Goal: Information Seeking & Learning: Learn about a topic

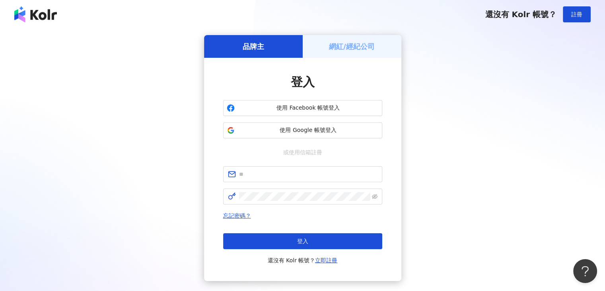
click at [296, 131] on span "使用 Google 帳號登入" at bounding box center [308, 130] width 141 height 8
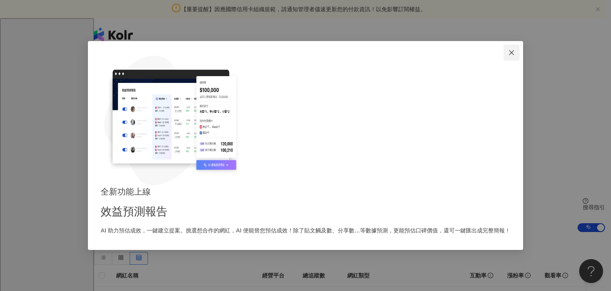
click at [509, 56] on icon "close" at bounding box center [512, 52] width 6 height 6
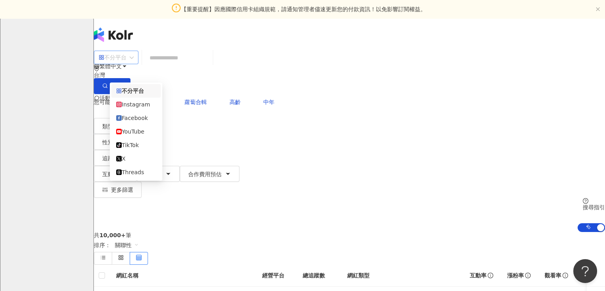
click at [127, 63] on div "不分平台" at bounding box center [113, 57] width 28 height 13
click at [146, 109] on div "Instagram" at bounding box center [136, 104] width 40 height 9
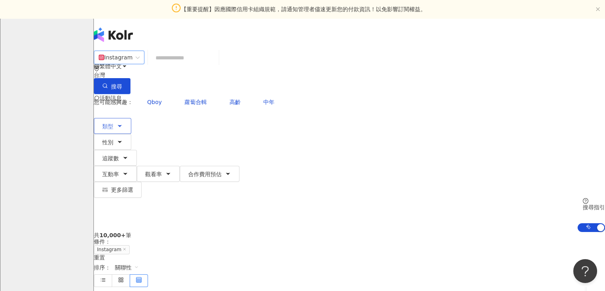
click at [123, 123] on icon "button" at bounding box center [120, 126] width 6 height 6
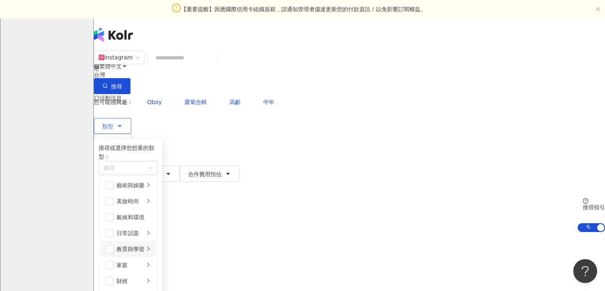
scroll to position [124, 0]
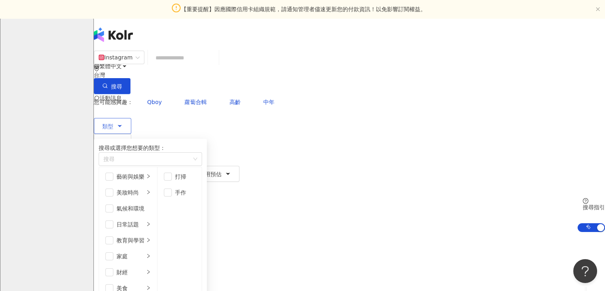
scroll to position [65, 0]
click at [151, 285] on icon "right" at bounding box center [148, 287] width 5 height 5
click at [113, 284] on span "button" at bounding box center [109, 288] width 8 height 8
click at [151, 221] on icon "right" at bounding box center [148, 223] width 5 height 5
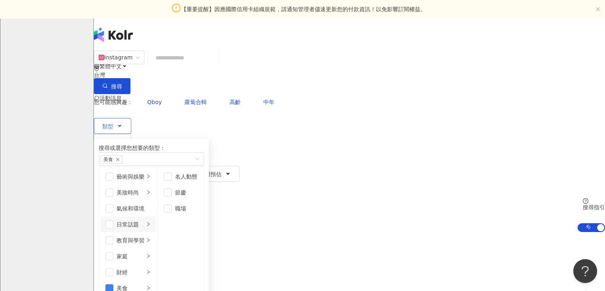
scroll to position [0, 0]
click at [151, 178] on div "button" at bounding box center [148, 177] width 5 height 8
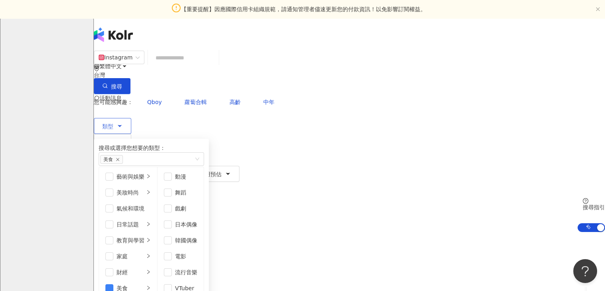
scroll to position [262, 0]
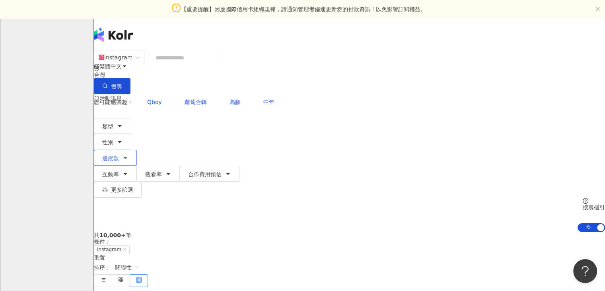
click at [129, 154] on icon "button" at bounding box center [125, 157] width 6 height 6
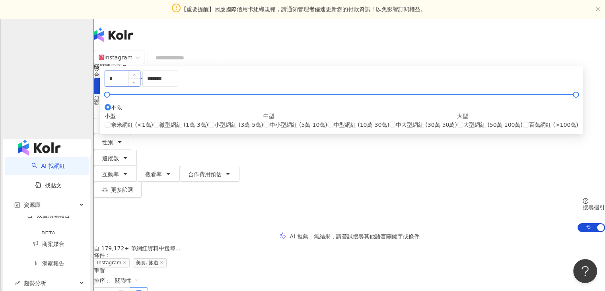
click at [140, 86] on input "*" at bounding box center [122, 78] width 35 height 15
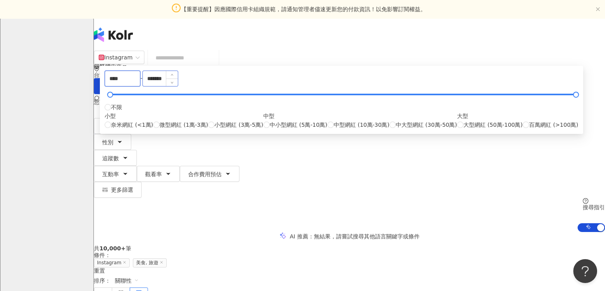
type input "****"
click at [178, 86] on input "*******" at bounding box center [160, 78] width 35 height 15
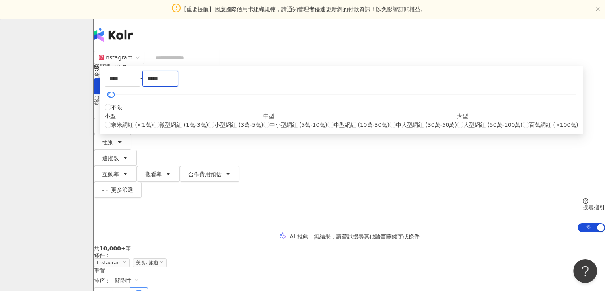
type input "*****"
click at [300, 94] on div "您可能感興趣： Qboy 蘿蔔合輯 高齡 中年" at bounding box center [349, 102] width 511 height 16
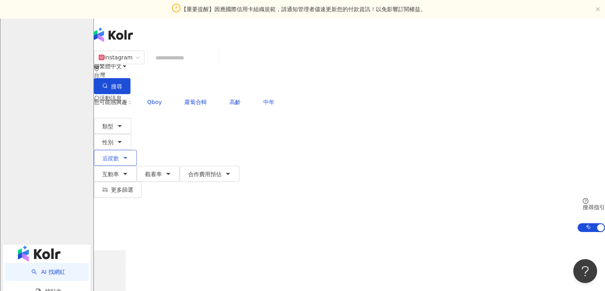
click at [137, 150] on button "追蹤數" at bounding box center [115, 158] width 43 height 16
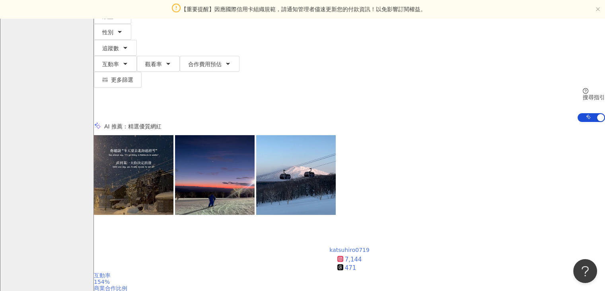
scroll to position [110, 0]
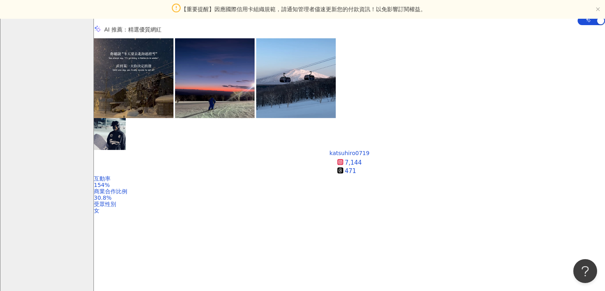
scroll to position [207, 0]
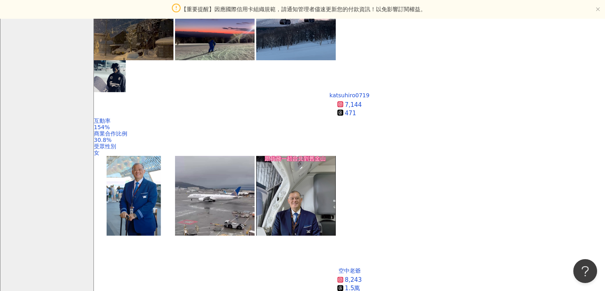
scroll to position [266, 0]
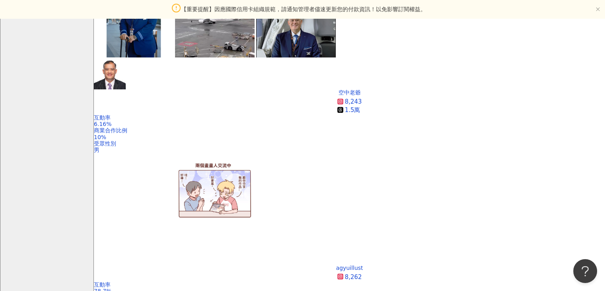
scroll to position [445, 0]
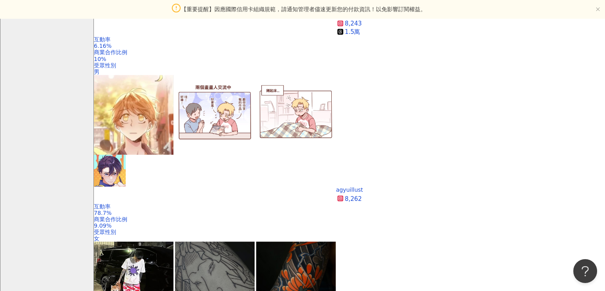
scroll to position [521, 0]
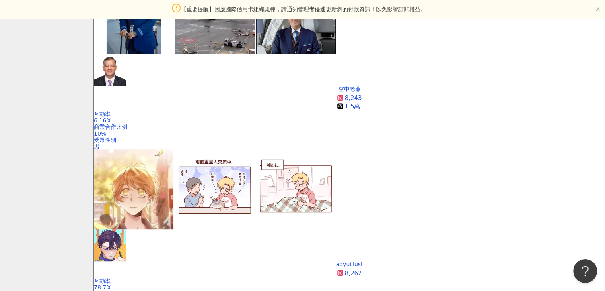
scroll to position [443, 0]
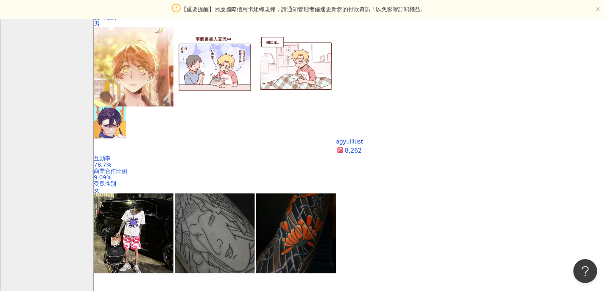
scroll to position [580, 0]
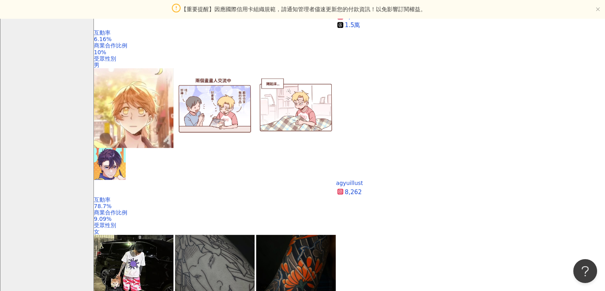
scroll to position [525, 0]
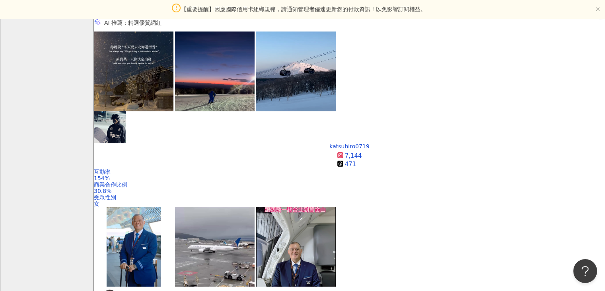
scroll to position [213, 0]
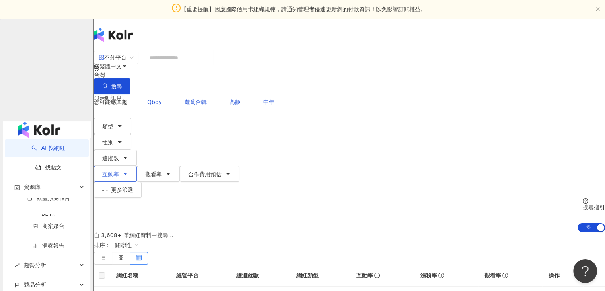
click at [119, 171] on span "互動率" at bounding box center [110, 174] width 17 height 6
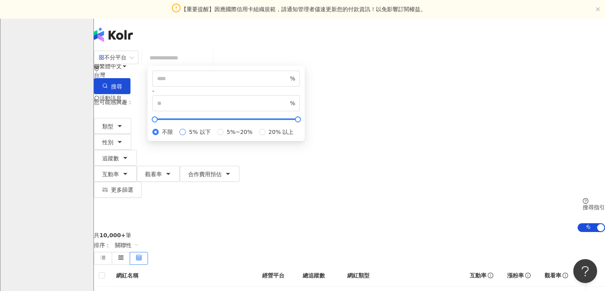
type input "*"
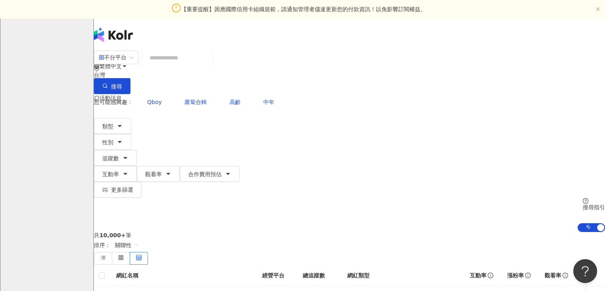
click at [314, 84] on div "不分平台 台灣 搜尋 您可能感興趣： Qboy 蘿蔔合輯 高齡 中年 類型 性別 追蹤數 互動率 觀看率 合作費用預估 更多篩選 **** - ***** 不…" at bounding box center [349, 140] width 511 height 181
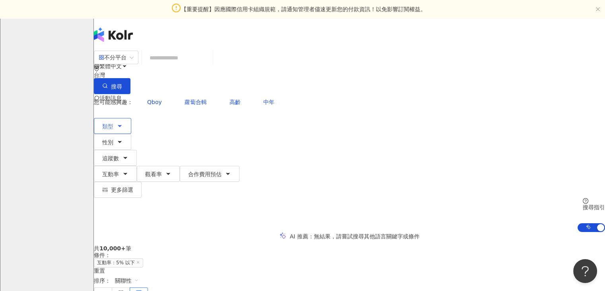
click at [123, 118] on button "類型" at bounding box center [112, 126] width 37 height 16
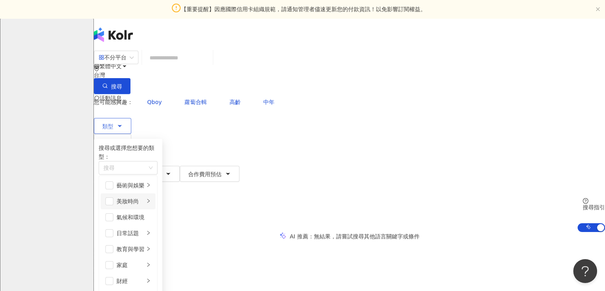
scroll to position [65, 0]
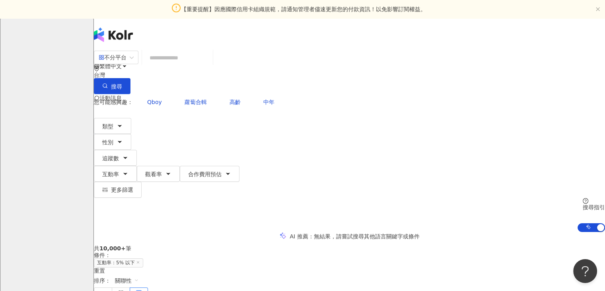
click at [96, 125] on div "不分平台 台灣 搜尋 您可能感興趣： Qboy 蘿蔔合輯 高齡 中年 類型 搜尋或選擇您想要的類型： 美食 藝術與娛樂 美妝時尚 氣候和環境 日常話題 教育與…" at bounding box center [349, 140] width 511 height 181
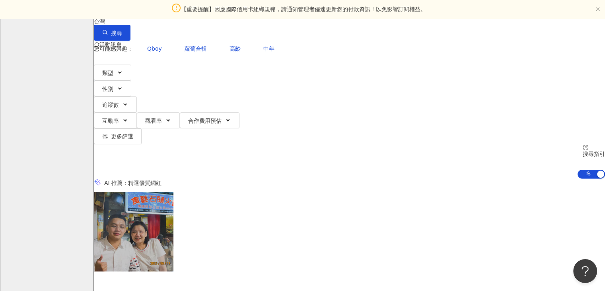
scroll to position [54, 0]
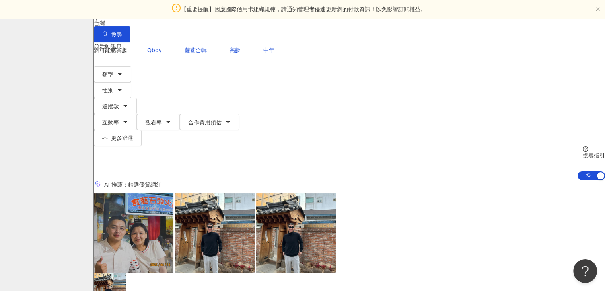
scroll to position [52, 0]
click at [137, 98] on button "追蹤數" at bounding box center [115, 106] width 43 height 16
type input "*"
type input "*******"
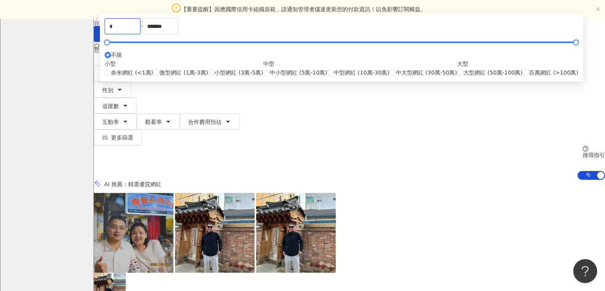
drag, startPoint x: 209, startPoint y: 84, endPoint x: 184, endPoint y: 86, distance: 24.3
type input "****"
drag, startPoint x: 344, startPoint y: 91, endPoint x: 329, endPoint y: 96, distance: 16.0
click at [178, 34] on input "*******" at bounding box center [160, 26] width 35 height 15
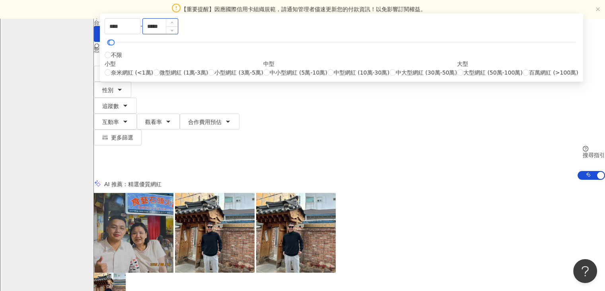
type input "*****"
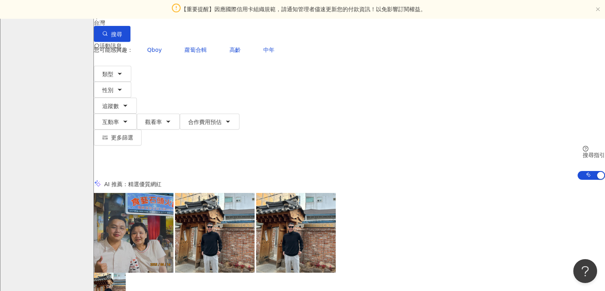
click at [447, 180] on div "AI 推薦 ： 精選優質網紅" at bounding box center [349, 184] width 511 height 8
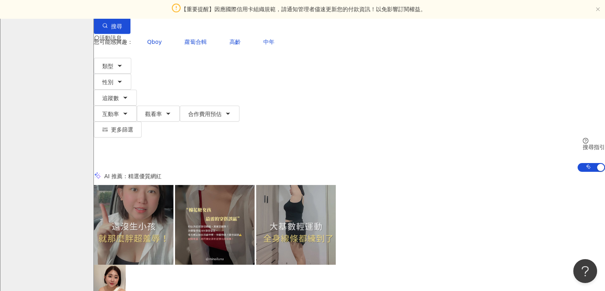
scroll to position [60, 0]
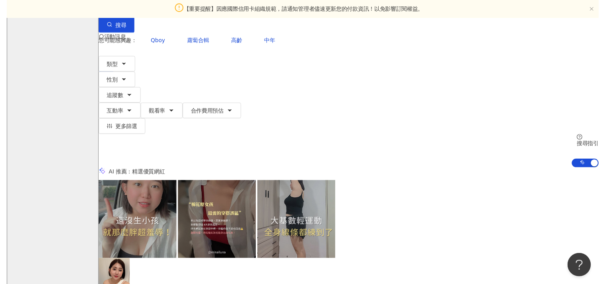
scroll to position [0, 826]
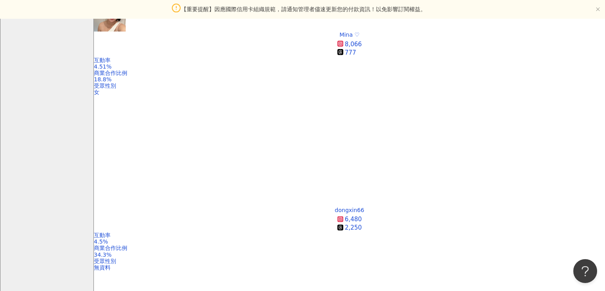
scroll to position [329, 0]
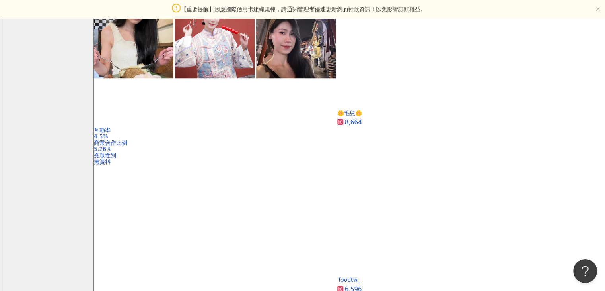
scroll to position [598, 0]
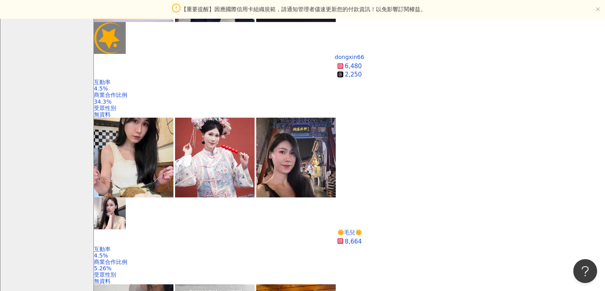
scroll to position [478, 0]
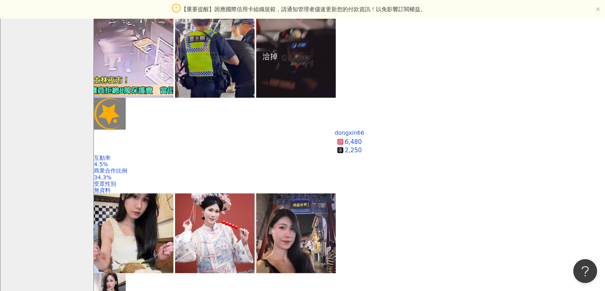
scroll to position [403, 0]
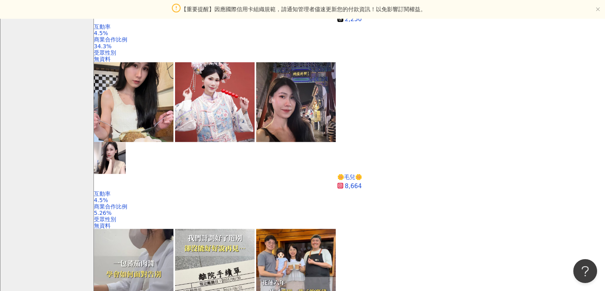
scroll to position [533, 0]
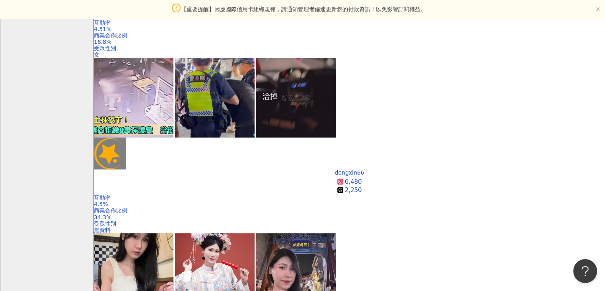
scroll to position [363, 0]
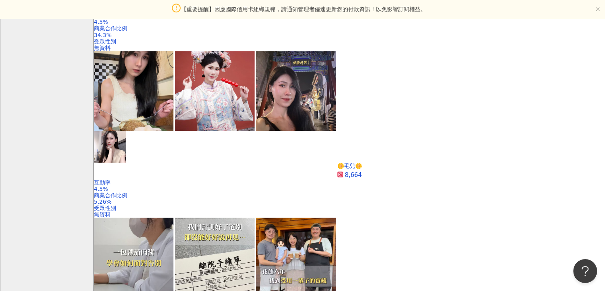
scroll to position [544, 0]
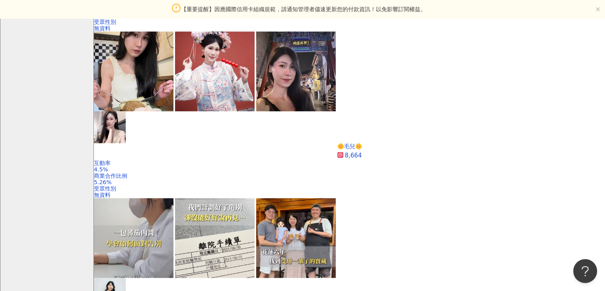
scroll to position [619, 0]
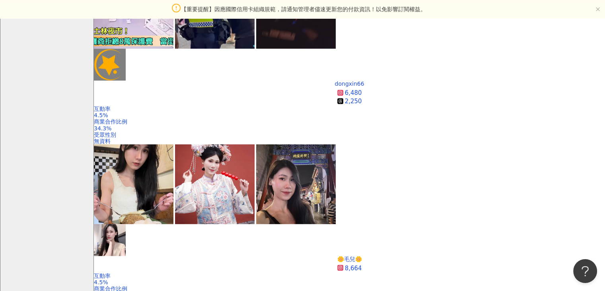
scroll to position [486, 0]
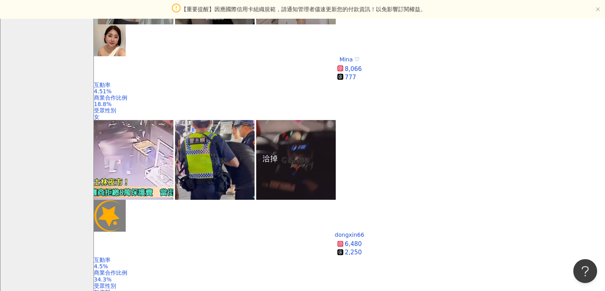
scroll to position [300, 0]
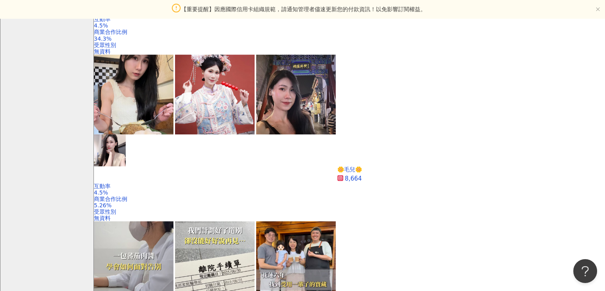
scroll to position [541, 0]
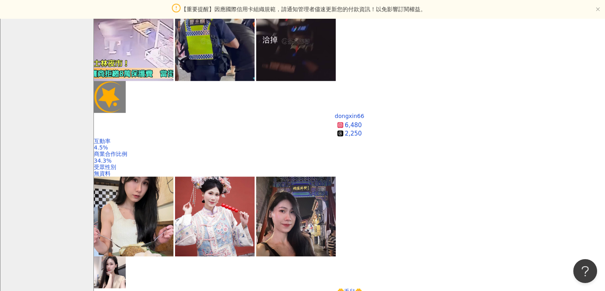
scroll to position [416, 0]
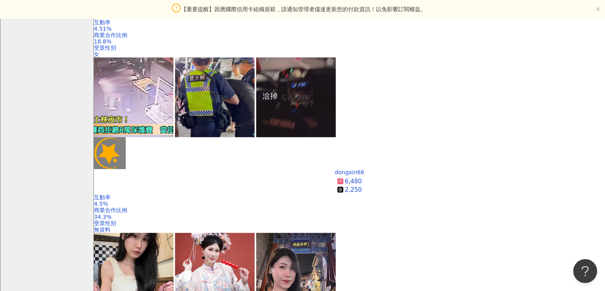
scroll to position [362, 0]
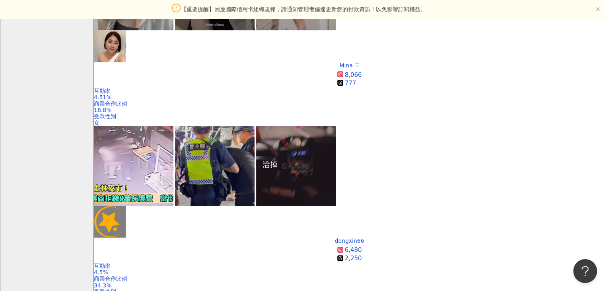
scroll to position [294, 0]
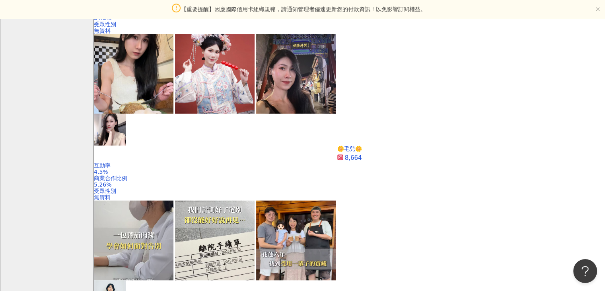
scroll to position [595, 0]
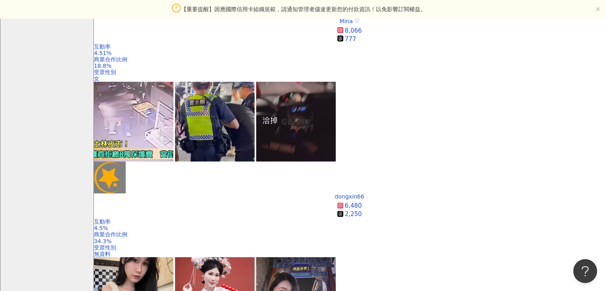
scroll to position [402, 0]
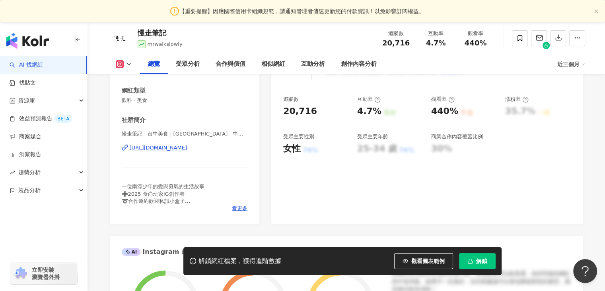
click at [187, 150] on div "https://www.instagram.com/mrwalkslowly/" at bounding box center [159, 147] width 58 height 7
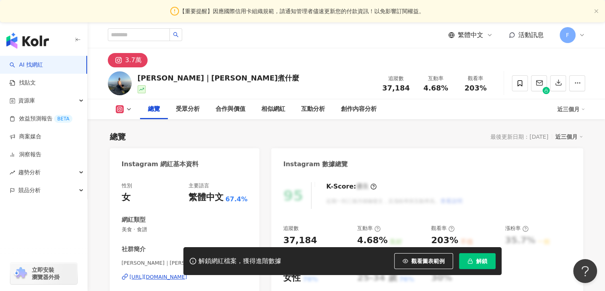
scroll to position [97, 0]
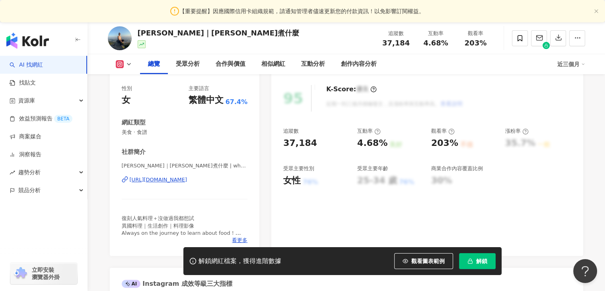
click at [187, 179] on div "https://www.instagram.com/whatalicooks/" at bounding box center [159, 179] width 58 height 7
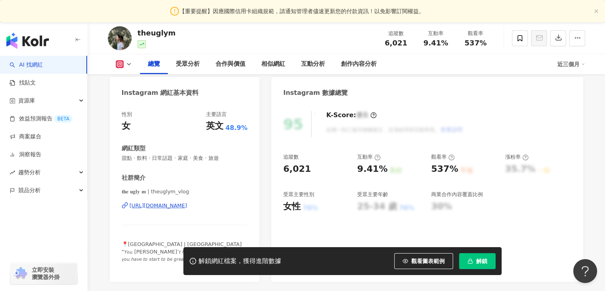
scroll to position [72, 0]
click at [174, 205] on div "[URL][DOMAIN_NAME]" at bounding box center [159, 204] width 58 height 7
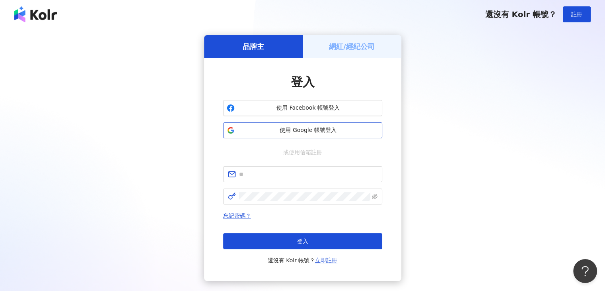
click at [295, 130] on span "使用 Google 帳號登入" at bounding box center [308, 130] width 141 height 8
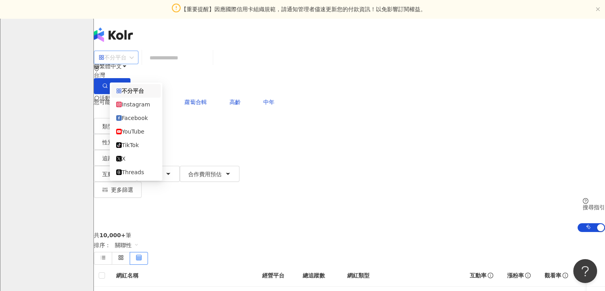
click at [127, 64] on div "不分平台" at bounding box center [113, 57] width 28 height 13
click at [139, 105] on div "Instagram" at bounding box center [136, 104] width 40 height 9
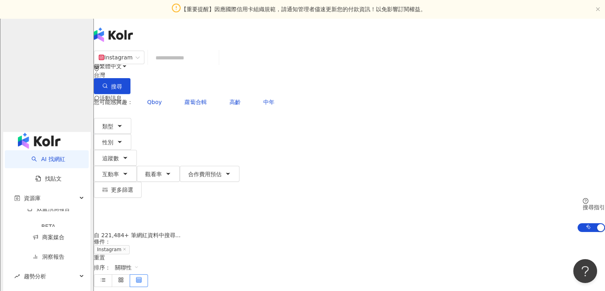
click at [186, 65] on input "search" at bounding box center [183, 57] width 64 height 15
paste input "****"
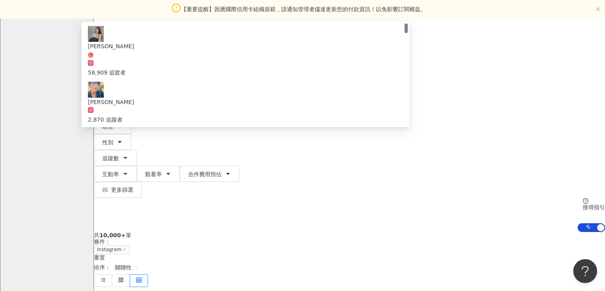
type input "*"
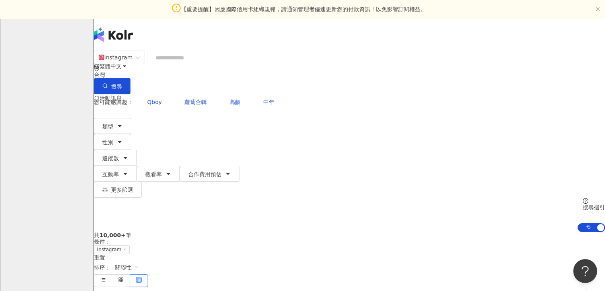
paste input "**********"
type input "**********"
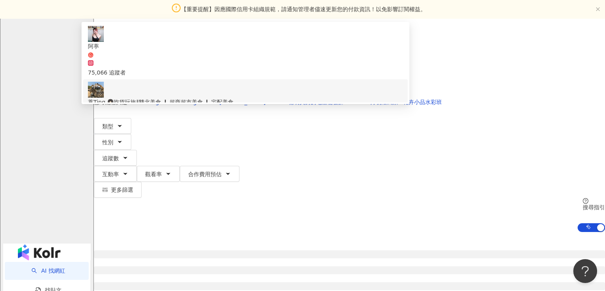
click at [104, 98] on img at bounding box center [96, 90] width 16 height 16
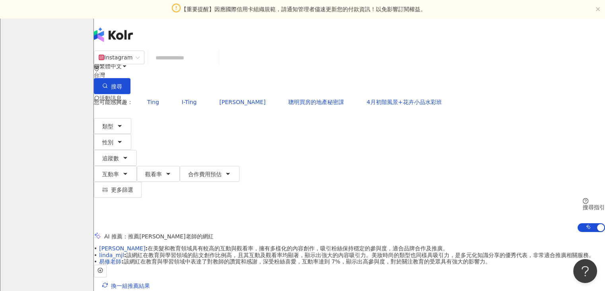
paste input "**********"
type input "**********"
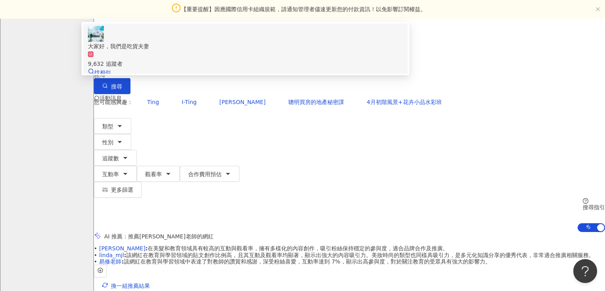
click at [104, 42] on img at bounding box center [96, 34] width 16 height 16
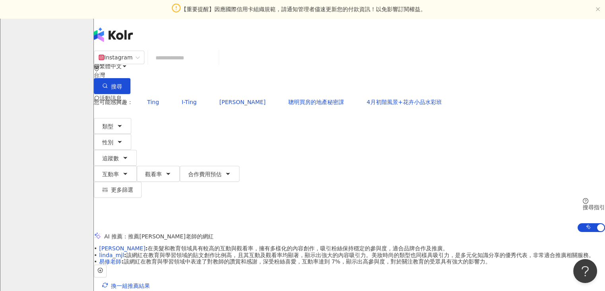
paste input "******"
type input "******"
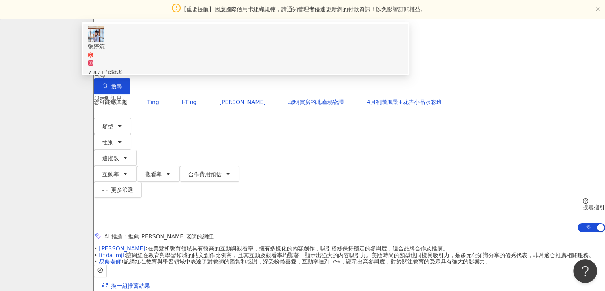
click at [104, 42] on img at bounding box center [96, 34] width 16 height 16
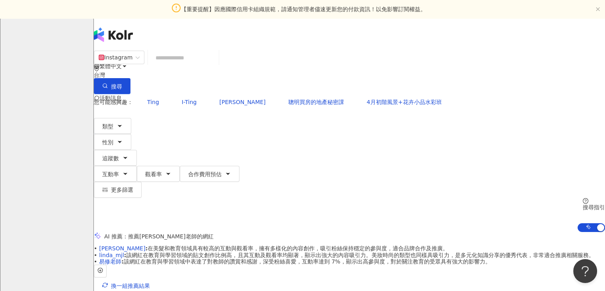
paste input "*******"
type input "*******"
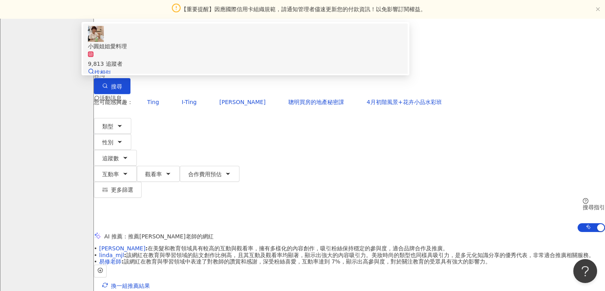
click at [104, 42] on img at bounding box center [96, 34] width 16 height 16
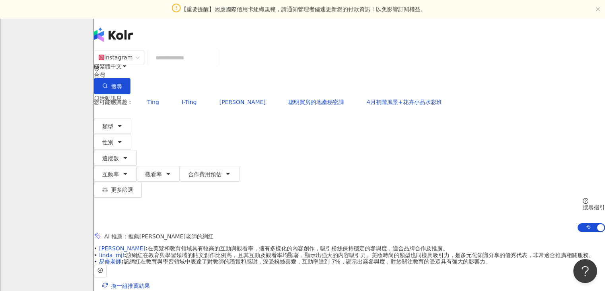
paste input "**********"
type input "**********"
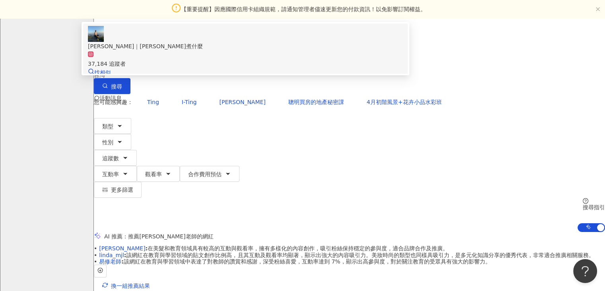
click at [104, 42] on img at bounding box center [96, 34] width 16 height 16
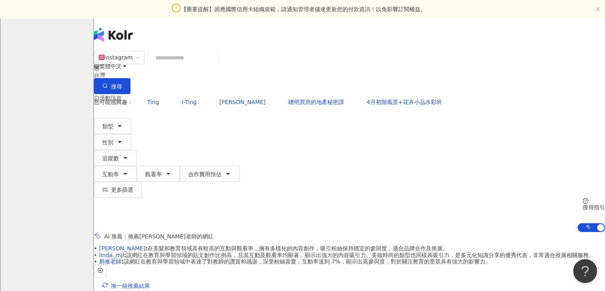
paste input "****"
type input "****"
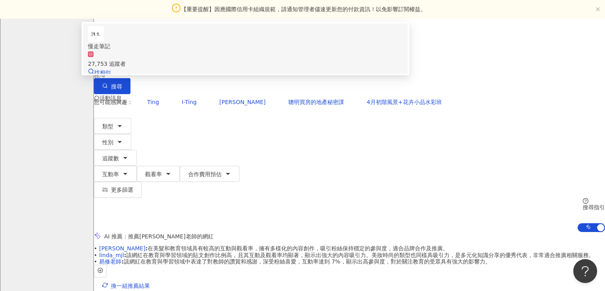
click at [104, 42] on img at bounding box center [96, 34] width 16 height 16
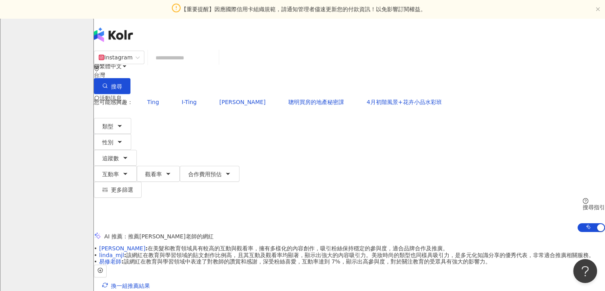
paste input "**"
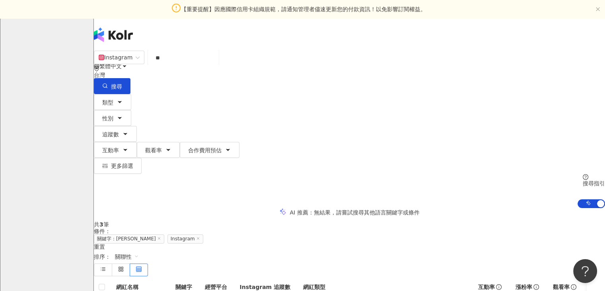
click at [202, 65] on input "**" at bounding box center [183, 57] width 64 height 15
type input "*"
type input "**"
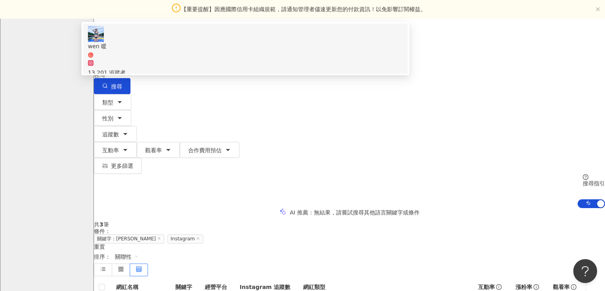
click at [104, 42] on img at bounding box center [96, 34] width 16 height 16
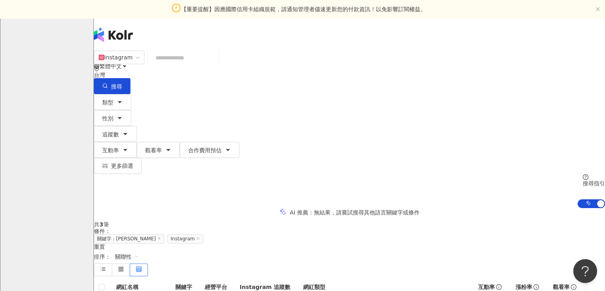
paste input "****"
type input "****"
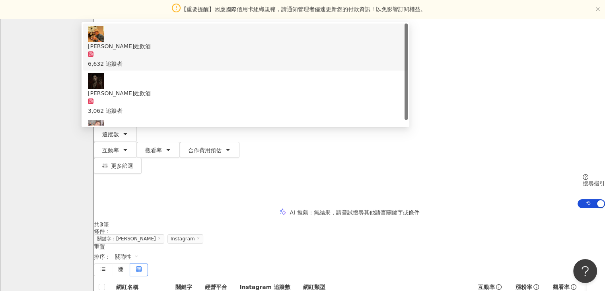
click at [104, 42] on img at bounding box center [96, 34] width 16 height 16
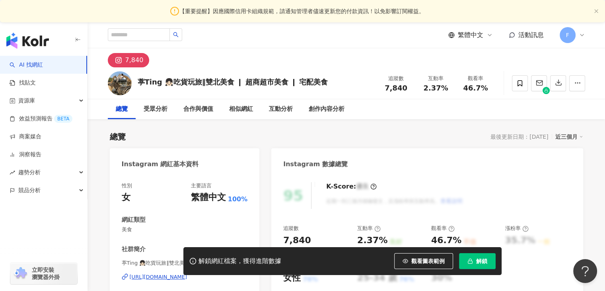
click at [475, 260] on button "解鎖" at bounding box center [477, 261] width 37 height 16
click at [483, 258] on span "解鎖" at bounding box center [481, 261] width 11 height 6
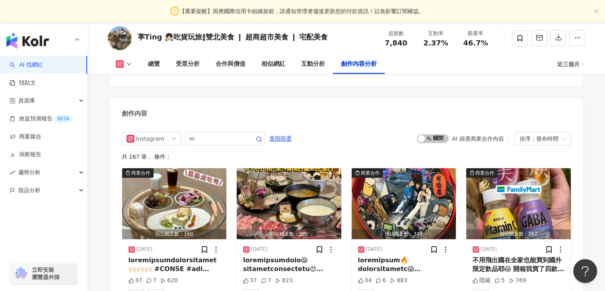
scroll to position [2435, 0]
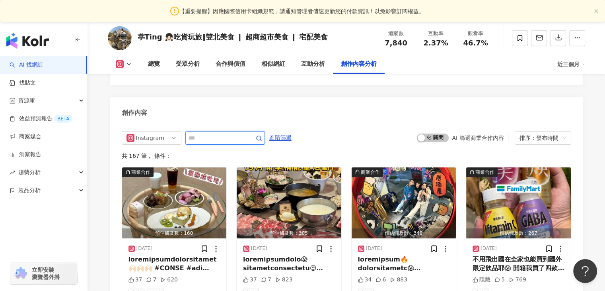
click at [196, 133] on input "text" at bounding box center [217, 138] width 56 height 10
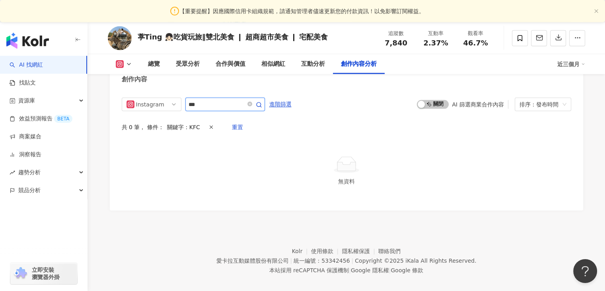
scroll to position [2462, 0]
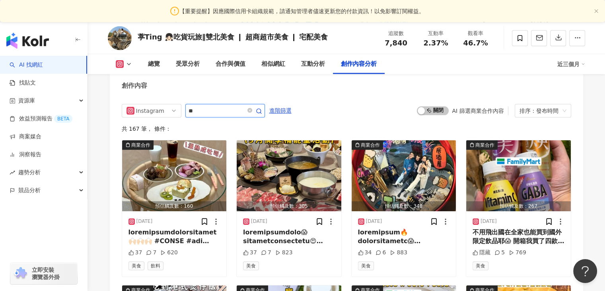
scroll to position [2468, 0]
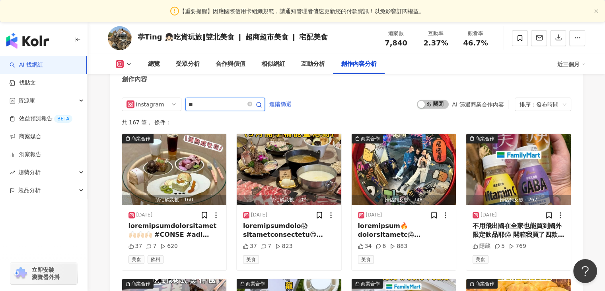
type input "*"
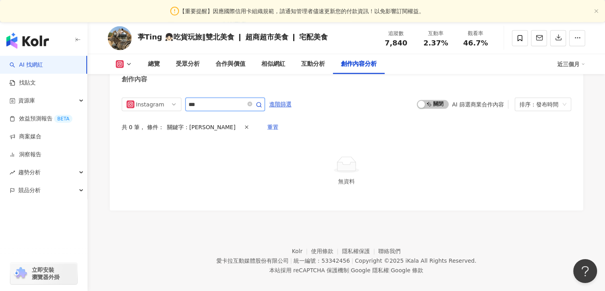
scroll to position [2462, 0]
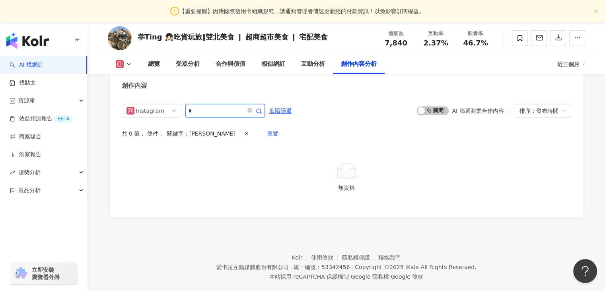
type input "*"
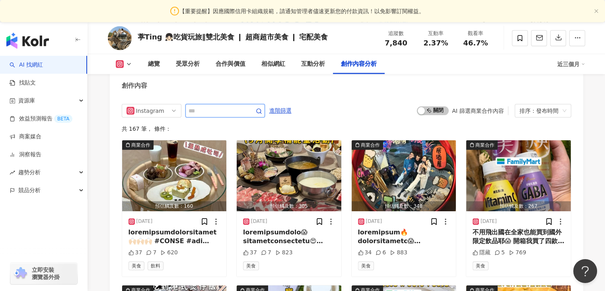
scroll to position [2468, 0]
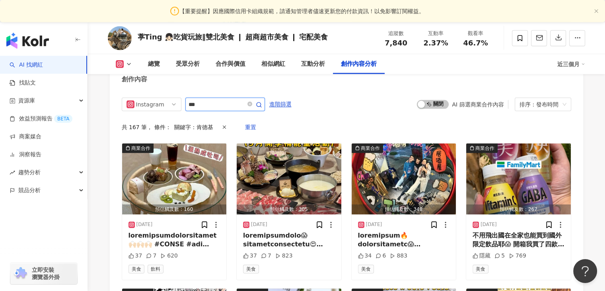
scroll to position [2462, 0]
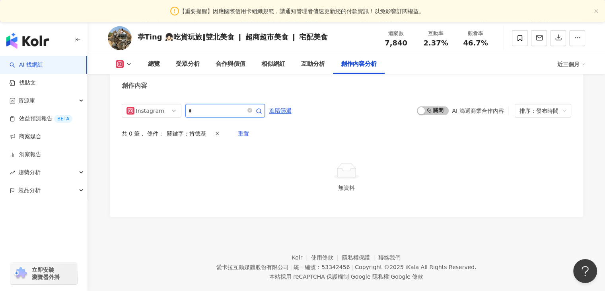
type input "*"
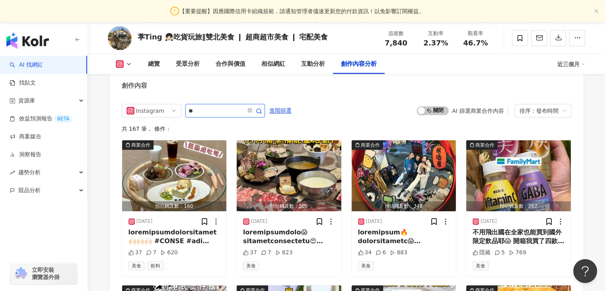
scroll to position [2468, 0]
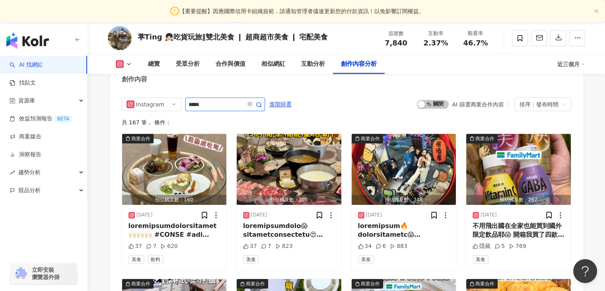
type input "*****"
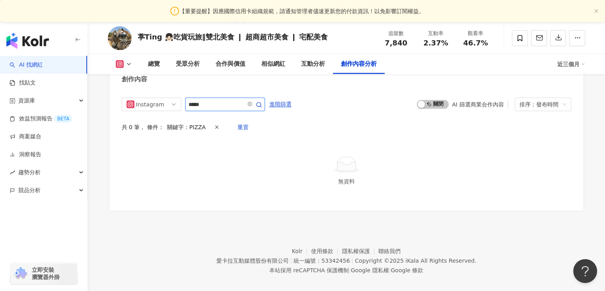
scroll to position [2462, 0]
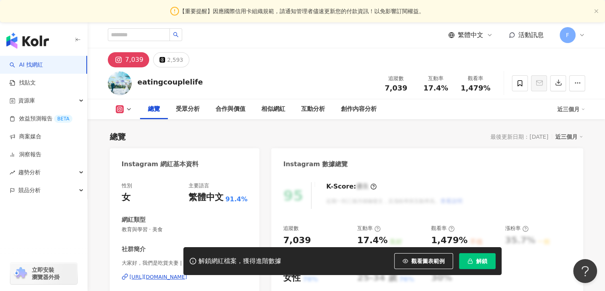
scroll to position [149, 0]
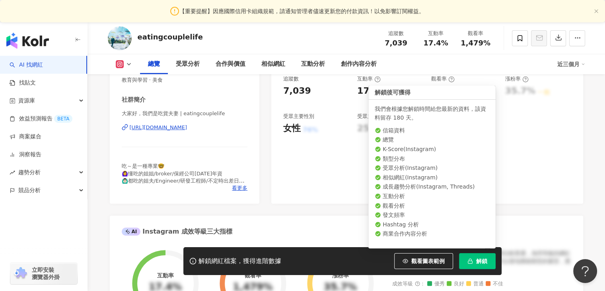
click at [474, 256] on button "解鎖" at bounding box center [477, 261] width 37 height 16
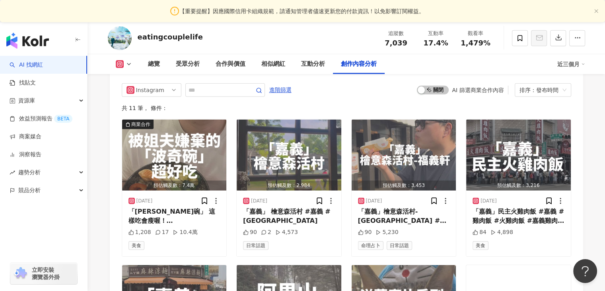
scroll to position [2414, 0]
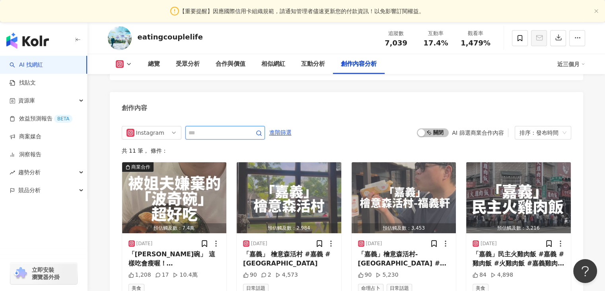
click at [202, 132] on input "text" at bounding box center [217, 133] width 56 height 10
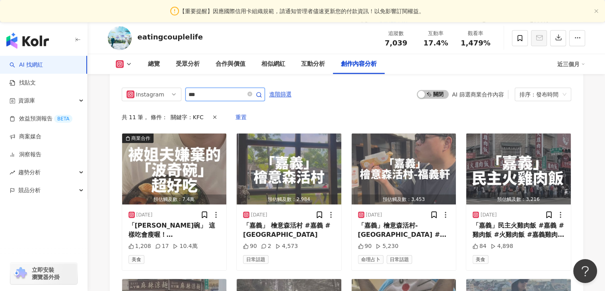
scroll to position [2445, 0]
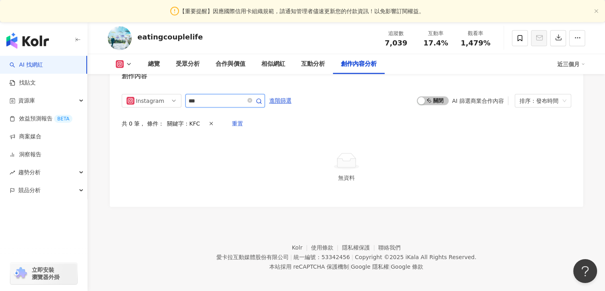
click at [214, 97] on input "***" at bounding box center [217, 101] width 56 height 10
type input "*"
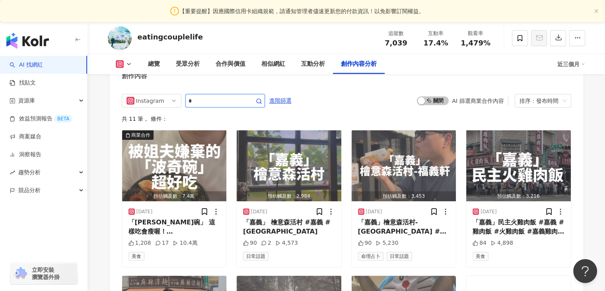
scroll to position [2452, 0]
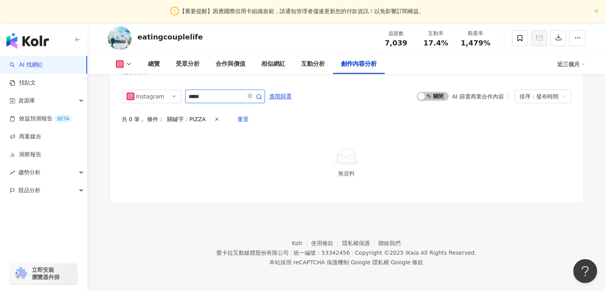
scroll to position [2445, 0]
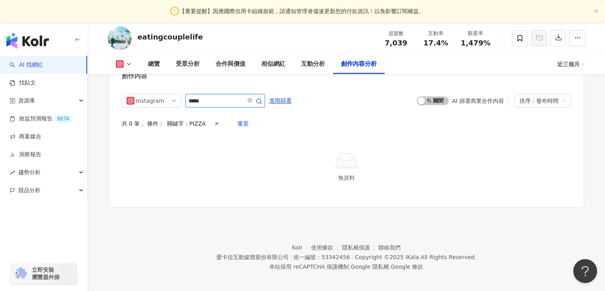
click at [212, 98] on input "*****" at bounding box center [217, 101] width 56 height 10
type input "*"
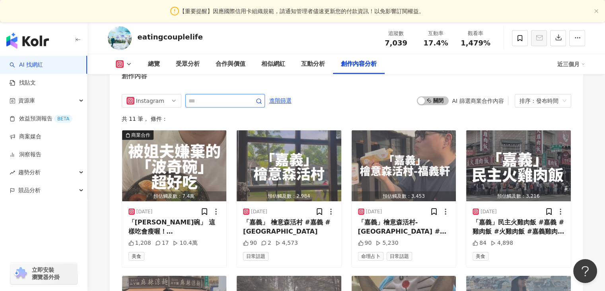
scroll to position [2452, 0]
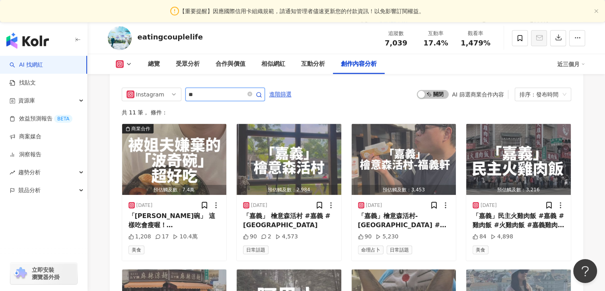
type input "*"
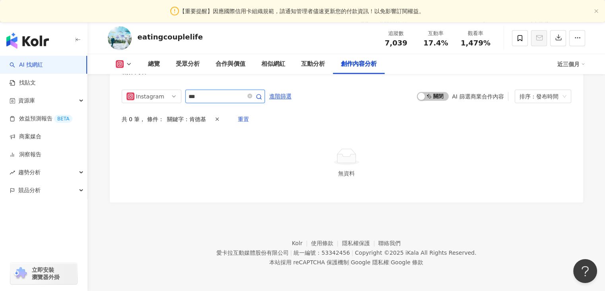
scroll to position [2445, 0]
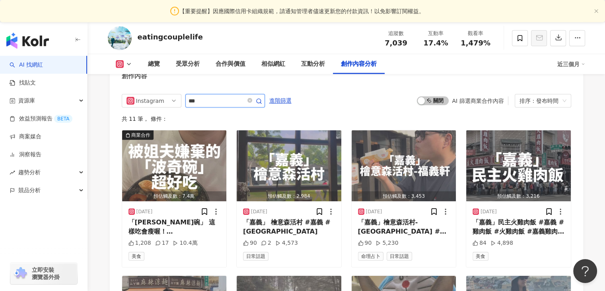
scroll to position [2452, 0]
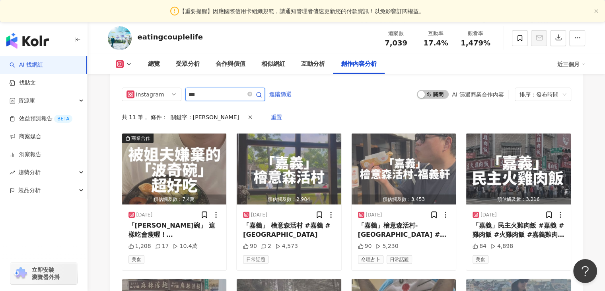
scroll to position [2445, 0]
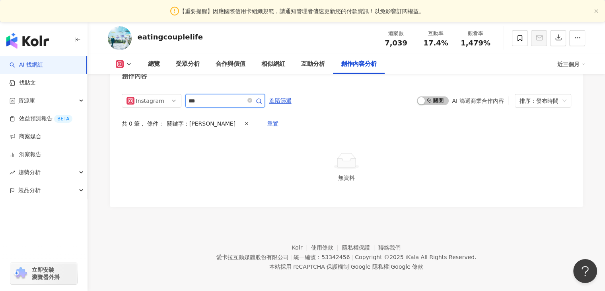
click at [212, 98] on input "***" at bounding box center [217, 101] width 56 height 10
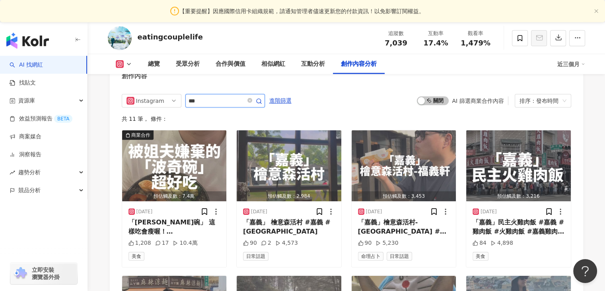
scroll to position [2452, 0]
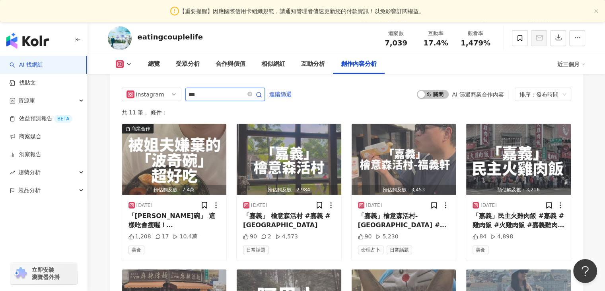
type input "***"
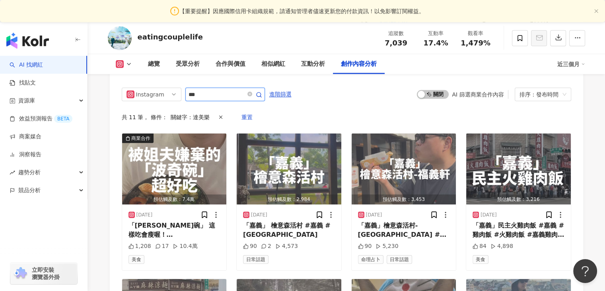
scroll to position [2445, 0]
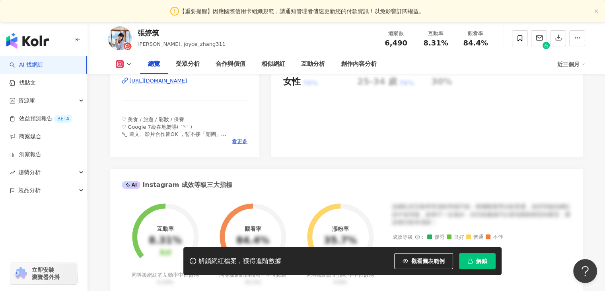
scroll to position [197, 0]
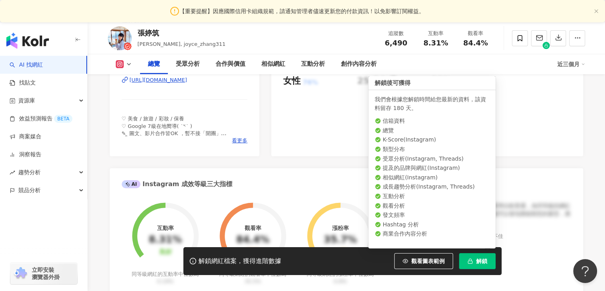
click at [476, 258] on span "解鎖" at bounding box center [481, 261] width 11 height 6
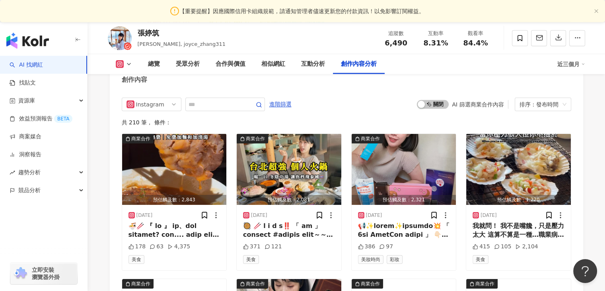
scroll to position [2478, 0]
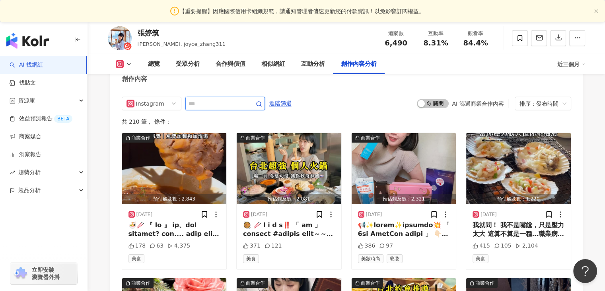
click at [196, 99] on input "text" at bounding box center [217, 104] width 56 height 10
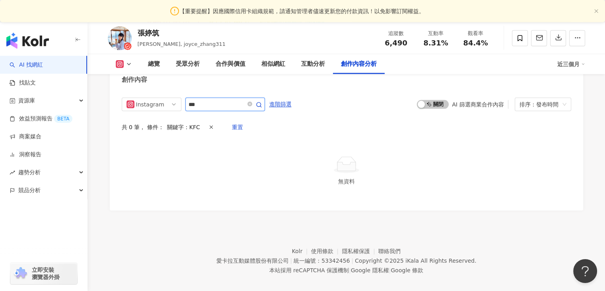
scroll to position [2471, 0]
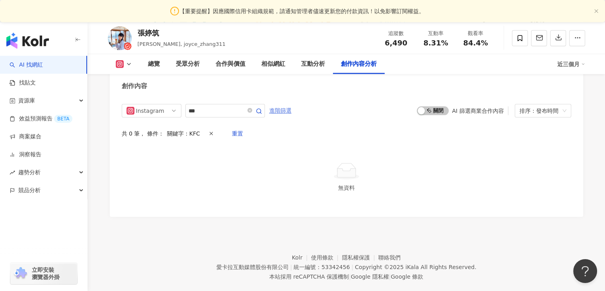
click at [292, 104] on span "進階篩選" at bounding box center [280, 110] width 22 height 13
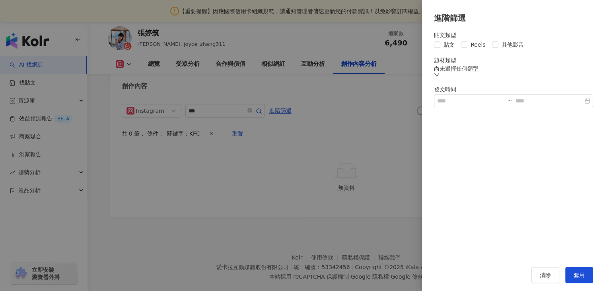
click at [208, 131] on div at bounding box center [302, 145] width 605 height 291
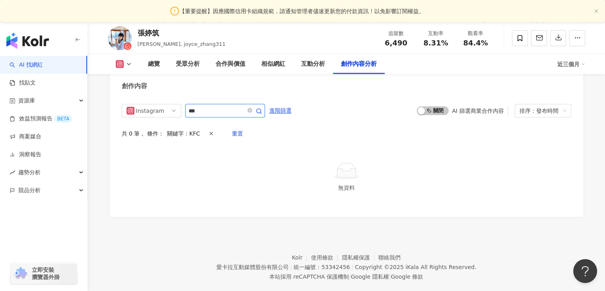
click at [213, 106] on input "***" at bounding box center [217, 111] width 56 height 10
type input "*"
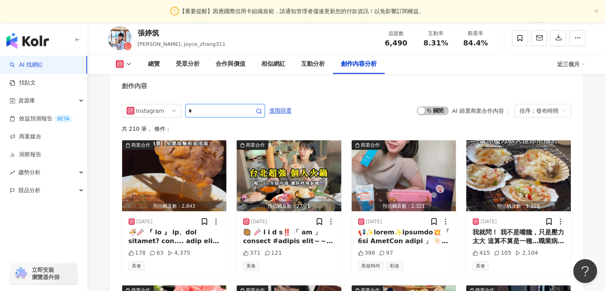
scroll to position [2477, 0]
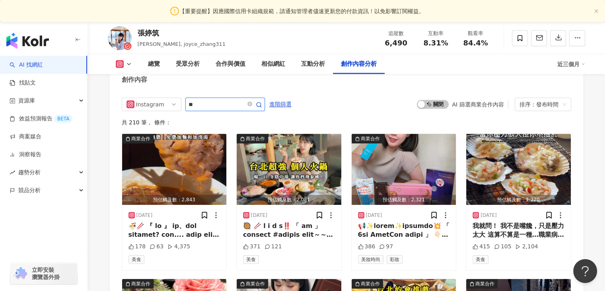
type input "*"
type input "***"
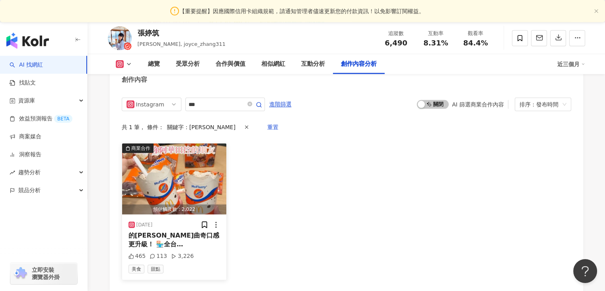
click at [169, 148] on img "button" at bounding box center [174, 178] width 105 height 71
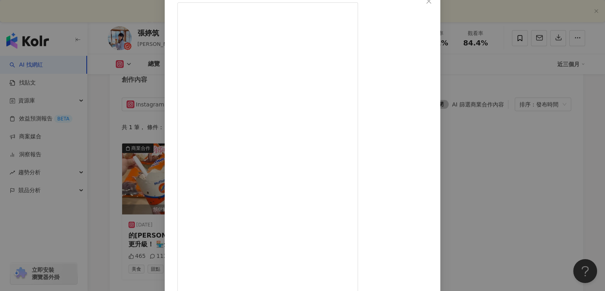
scroll to position [67, 0]
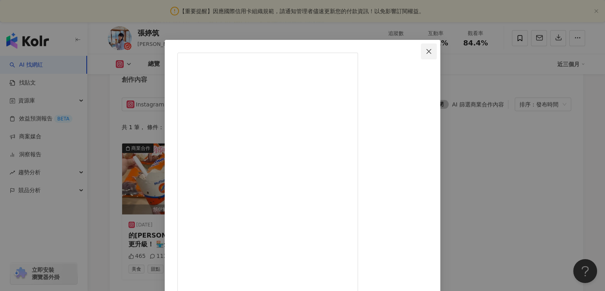
click at [432, 51] on icon "close" at bounding box center [429, 51] width 6 height 6
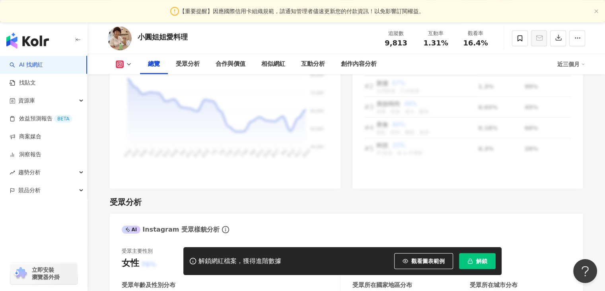
click at [472, 258] on icon "button" at bounding box center [471, 261] width 6 height 6
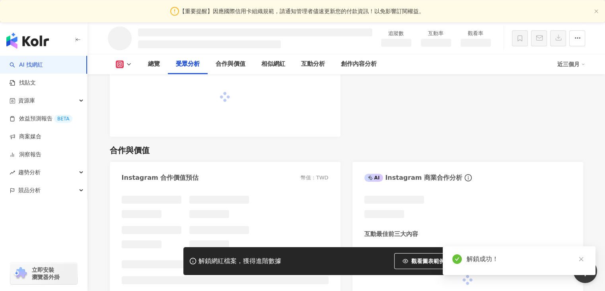
scroll to position [837, 0]
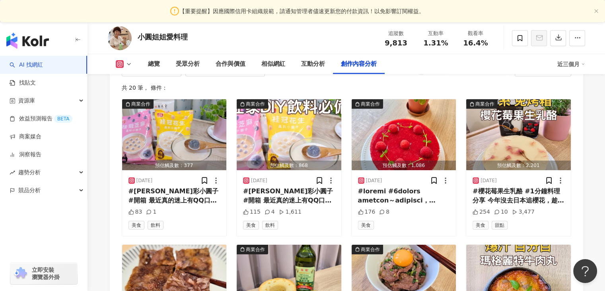
scroll to position [2509, 0]
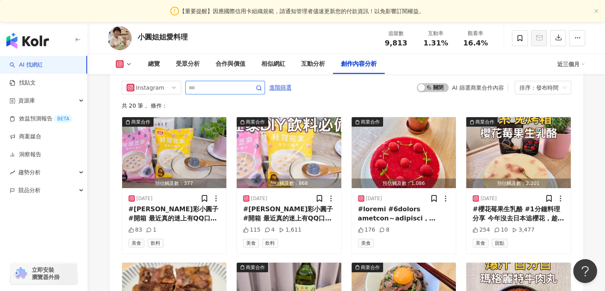
click at [209, 85] on input "text" at bounding box center [217, 88] width 56 height 10
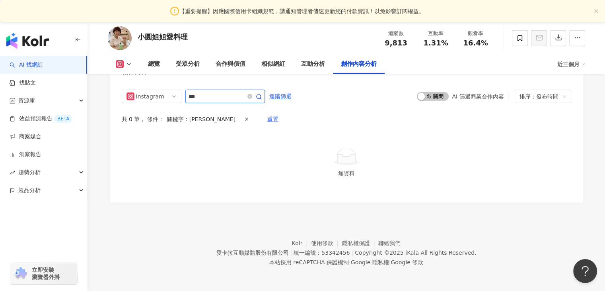
scroll to position [2495, 0]
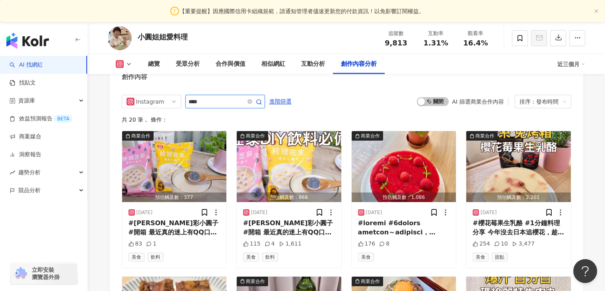
scroll to position [2501, 0]
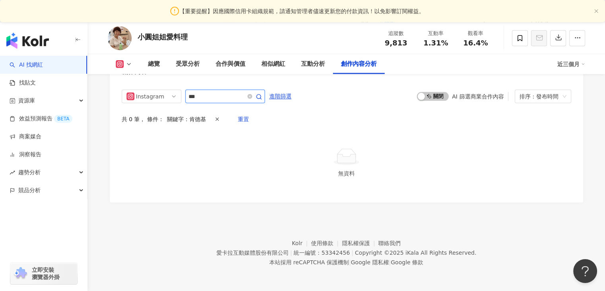
scroll to position [2495, 0]
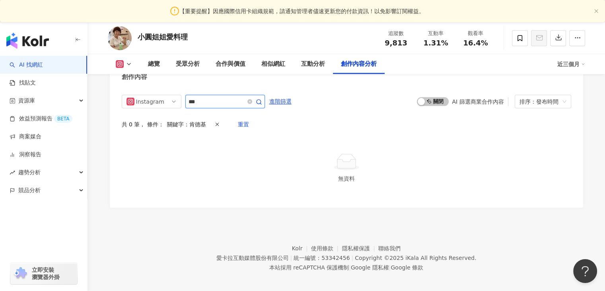
click at [210, 99] on input "***" at bounding box center [217, 102] width 56 height 10
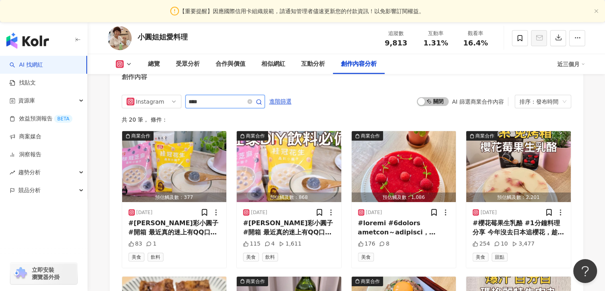
scroll to position [2501, 0]
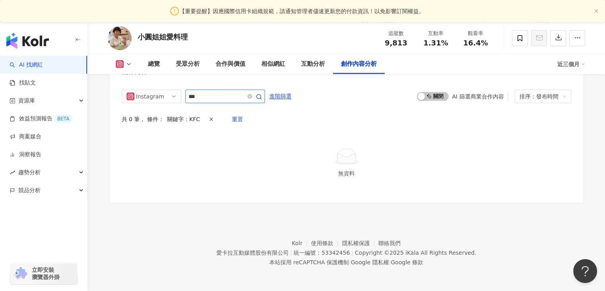
scroll to position [2495, 0]
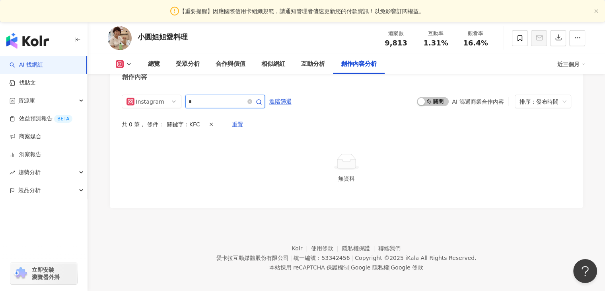
type input "*"
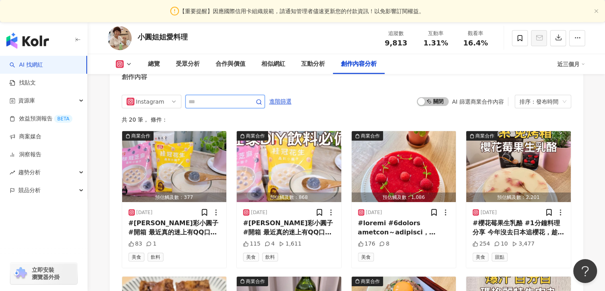
scroll to position [2501, 0]
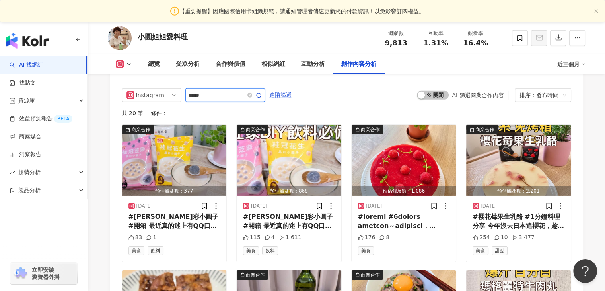
type input "*****"
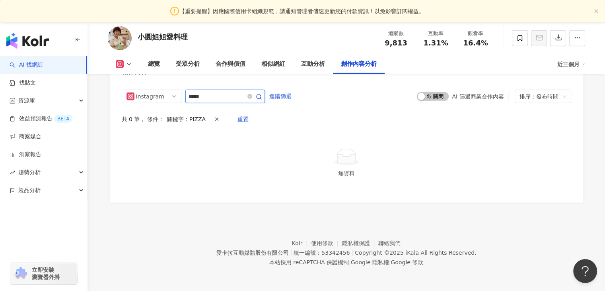
scroll to position [2495, 0]
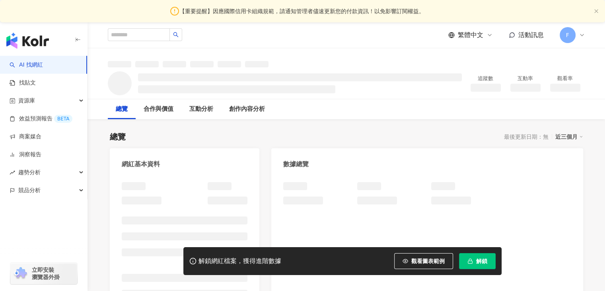
click at [471, 262] on icon "button" at bounding box center [471, 261] width 6 height 6
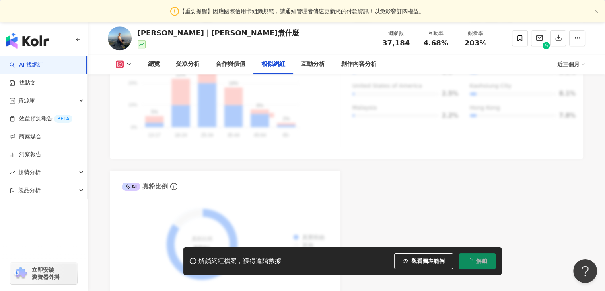
scroll to position [1455, 0]
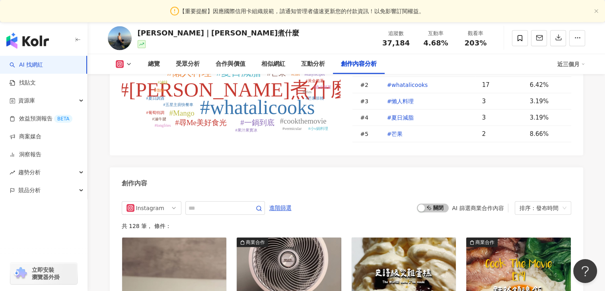
scroll to position [2384, 0]
click at [197, 203] on input "text" at bounding box center [217, 208] width 56 height 10
type input "***"
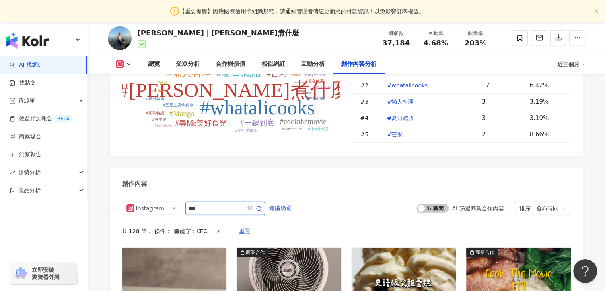
scroll to position [2453, 0]
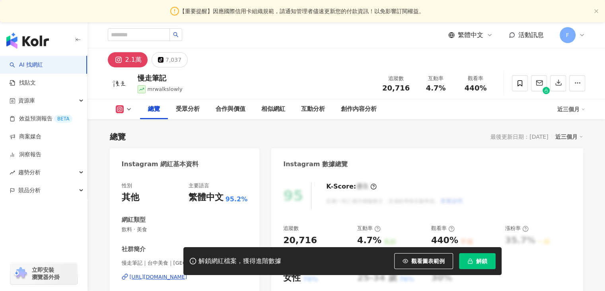
click at [471, 261] on icon "button" at bounding box center [471, 261] width 6 height 6
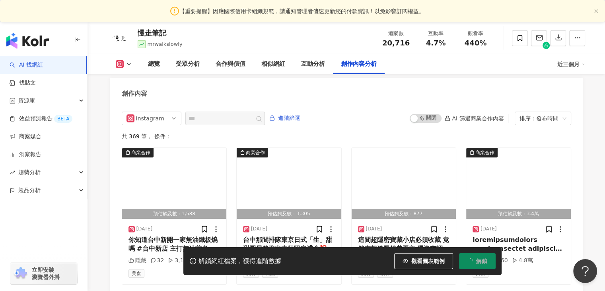
scroll to position [2435, 0]
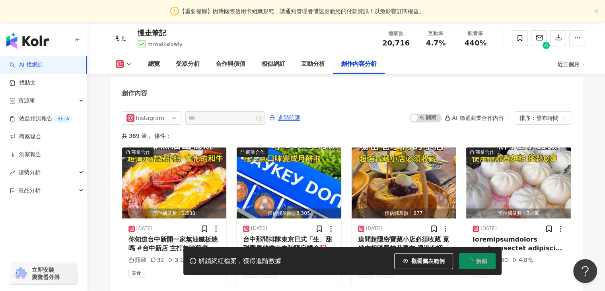
click at [199, 133] on div "共 369 筆 ， 條件：" at bounding box center [347, 136] width 450 height 6
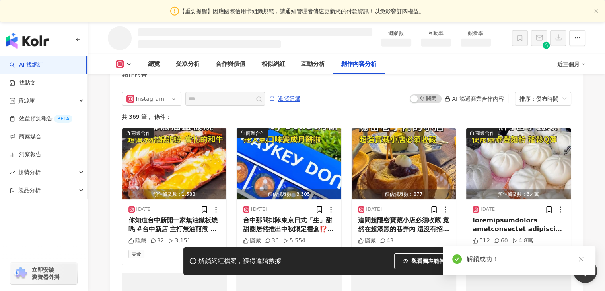
scroll to position [2227, 0]
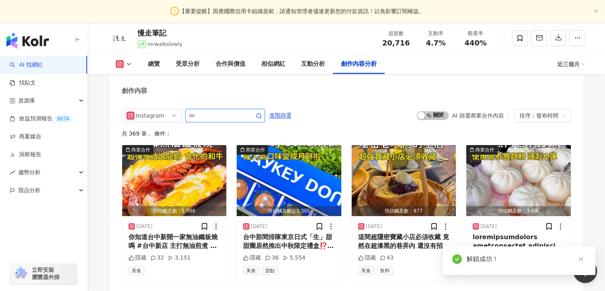
click at [204, 111] on input "text" at bounding box center [217, 116] width 56 height 10
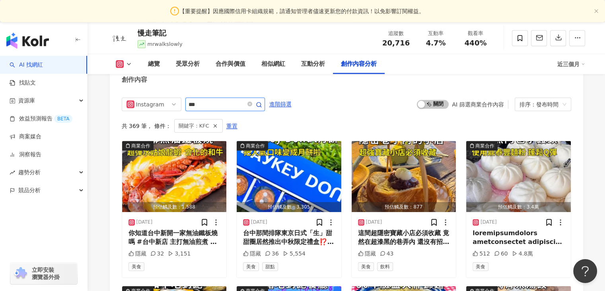
scroll to position [2475, 0]
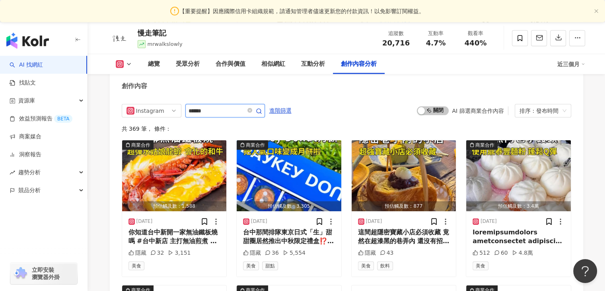
scroll to position [2481, 0]
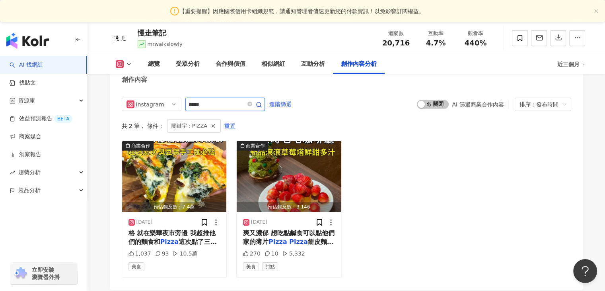
click at [210, 100] on input "*****" at bounding box center [217, 105] width 56 height 10
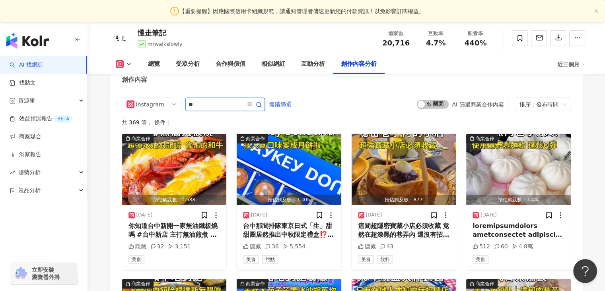
type input "*"
type input "***"
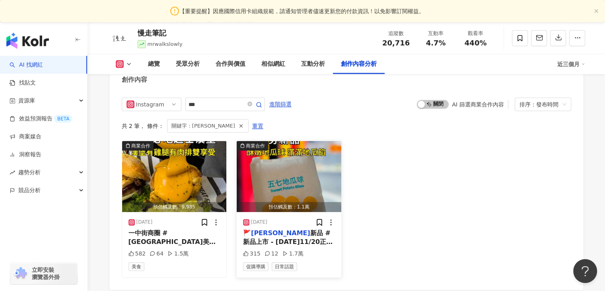
click at [272, 161] on img "button" at bounding box center [289, 176] width 105 height 71
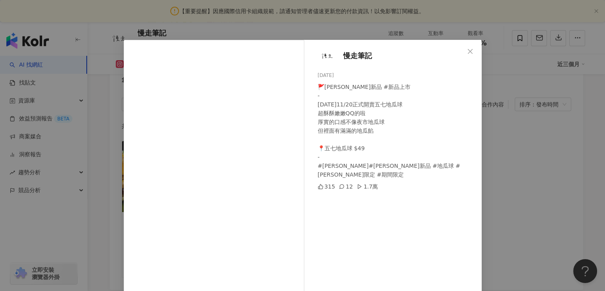
scroll to position [67, 0]
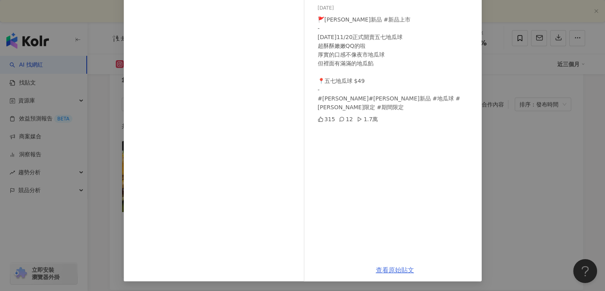
click at [398, 269] on link "查看原始貼文" at bounding box center [395, 270] width 38 height 8
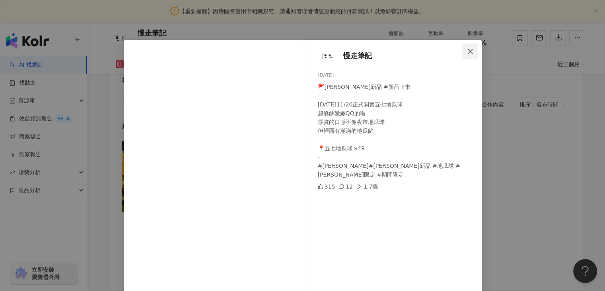
click at [468, 50] on icon "close" at bounding box center [470, 51] width 5 height 5
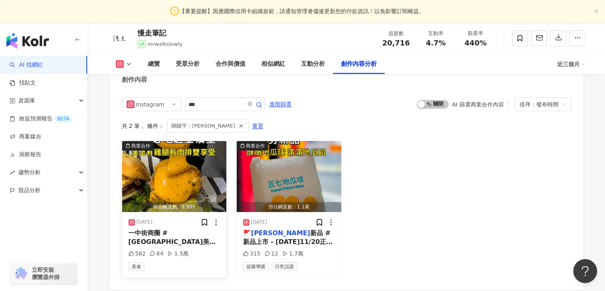
click at [166, 163] on img "button" at bounding box center [174, 176] width 105 height 71
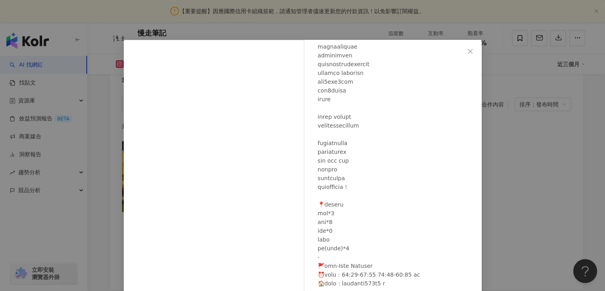
scroll to position [67, 0]
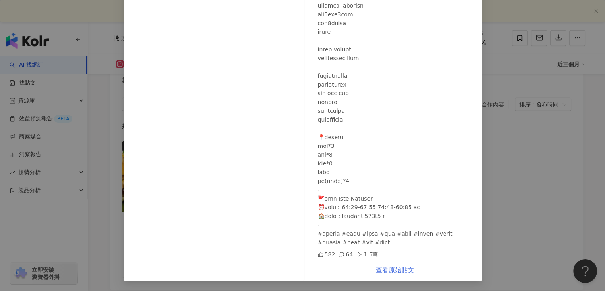
click at [396, 266] on link "查看原始貼文" at bounding box center [395, 270] width 38 height 8
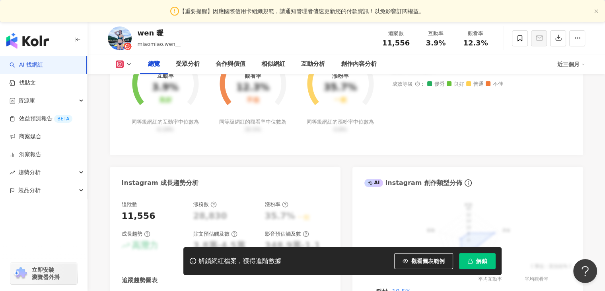
scroll to position [666, 0]
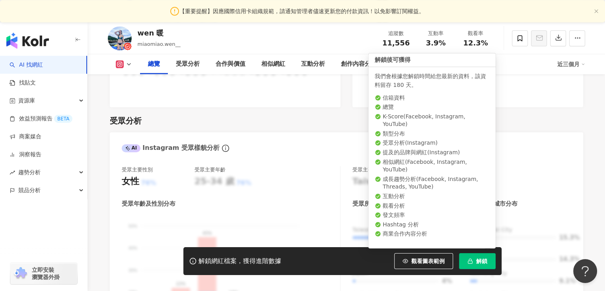
click at [471, 258] on icon "button" at bounding box center [471, 261] width 6 height 6
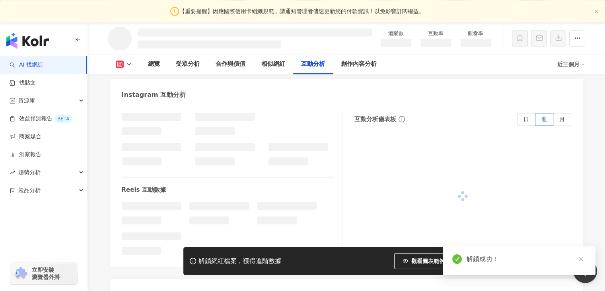
scroll to position [1366, 0]
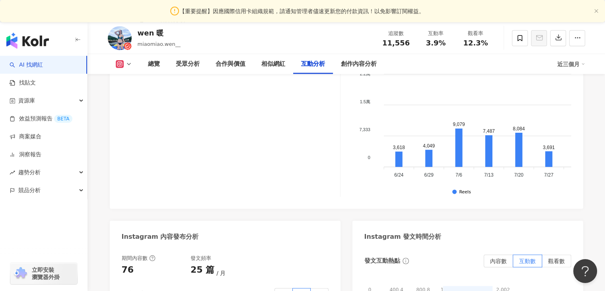
scroll to position [1945, 0]
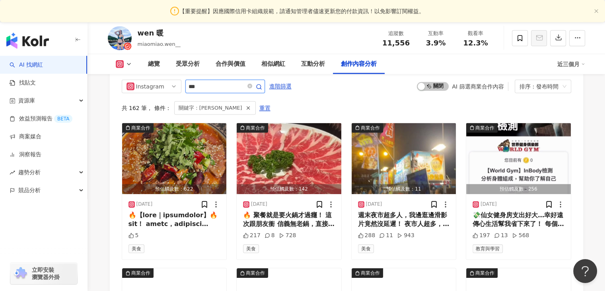
scroll to position [2461, 0]
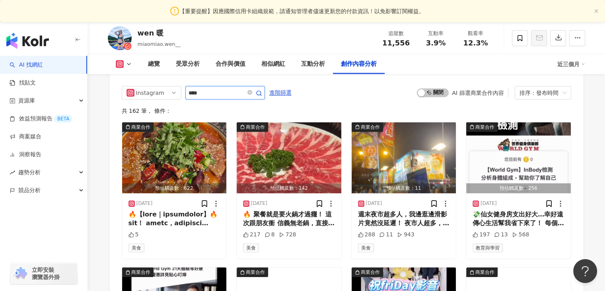
scroll to position [2467, 0]
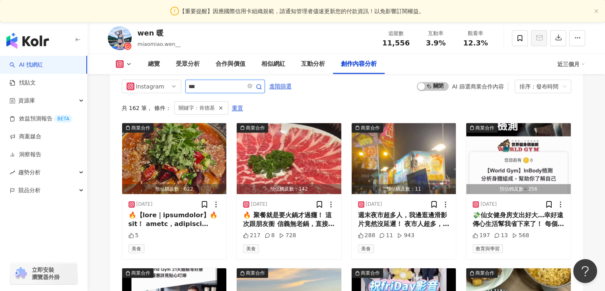
scroll to position [2461, 0]
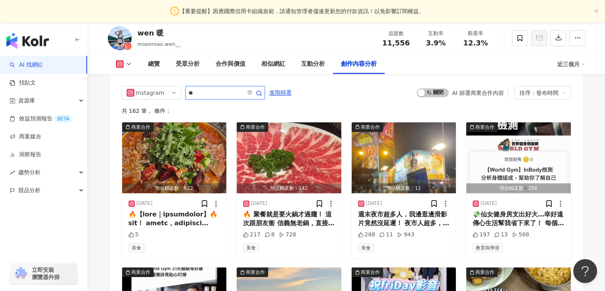
type input "*"
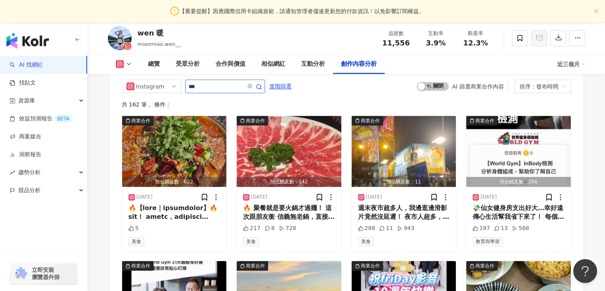
type input "***"
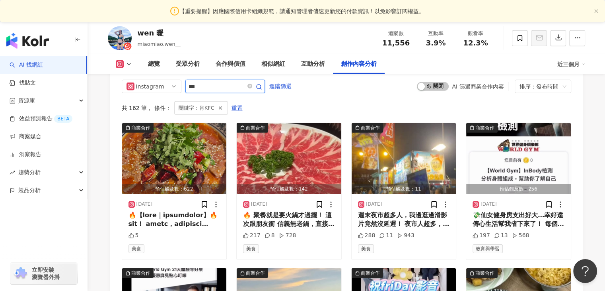
scroll to position [2461, 0]
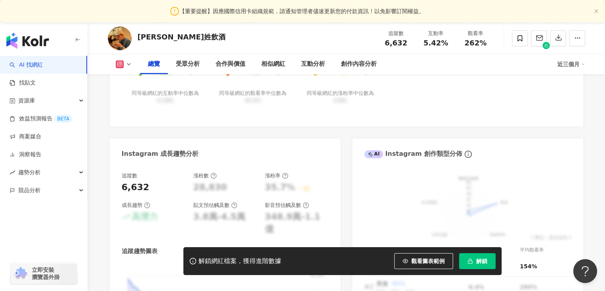
scroll to position [464, 0]
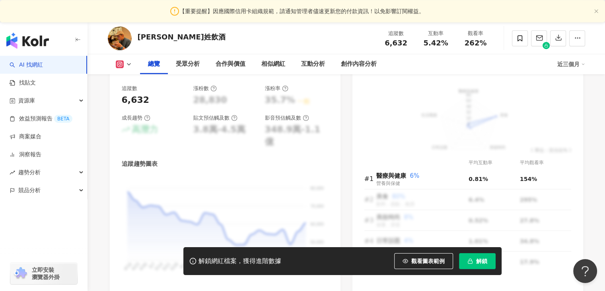
click at [481, 258] on span "解鎖" at bounding box center [481, 261] width 11 height 6
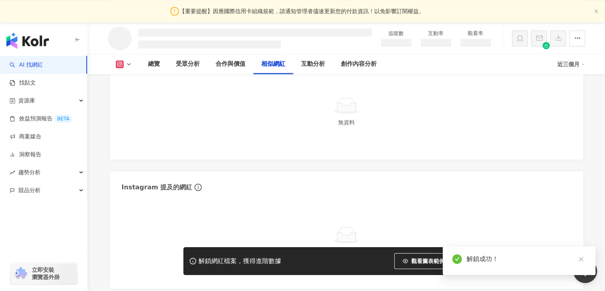
scroll to position [1233, 0]
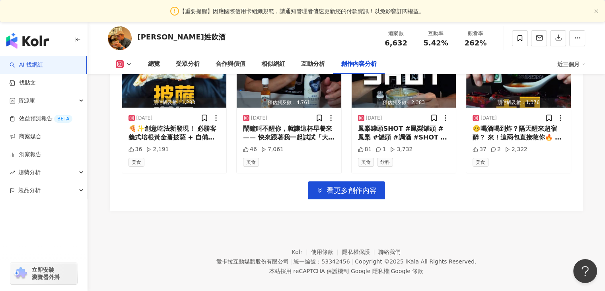
scroll to position [2403, 0]
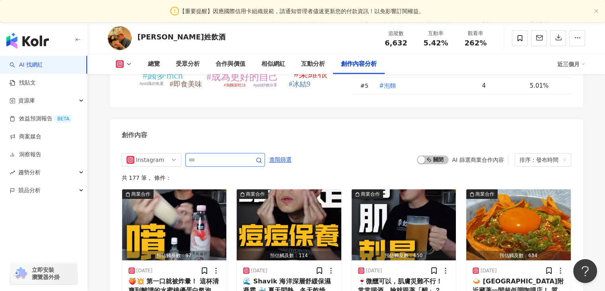
click at [201, 163] on input "text" at bounding box center [217, 160] width 56 height 10
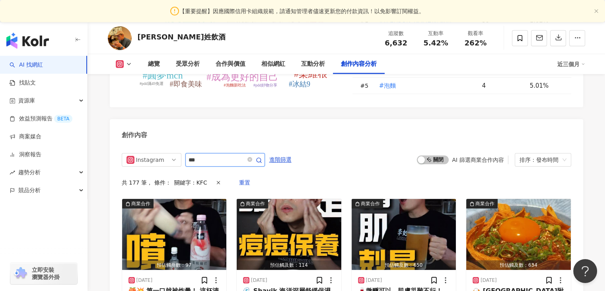
scroll to position [2477, 0]
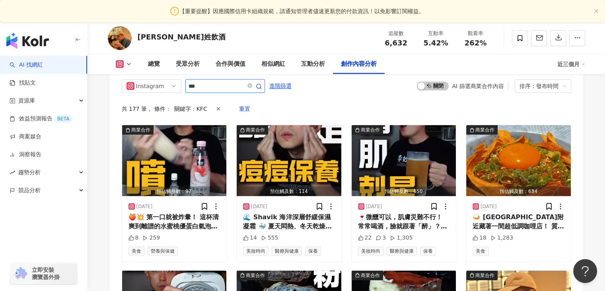
click at [261, 88] on circle "button" at bounding box center [259, 86] width 4 height 4
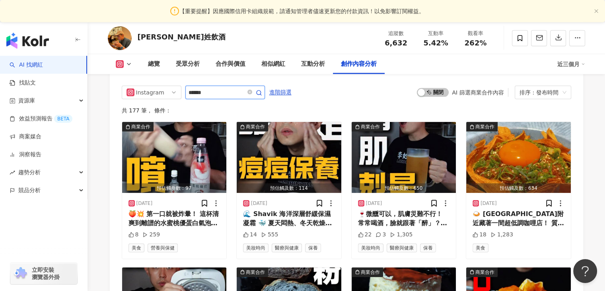
scroll to position [2477, 0]
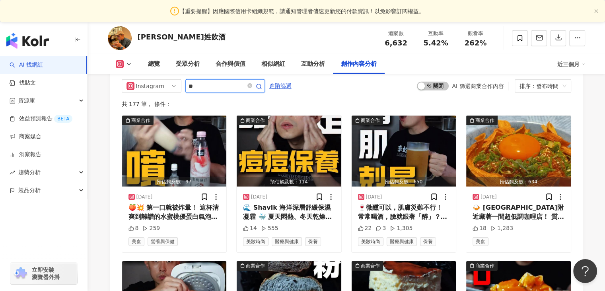
type input "*"
type input "***"
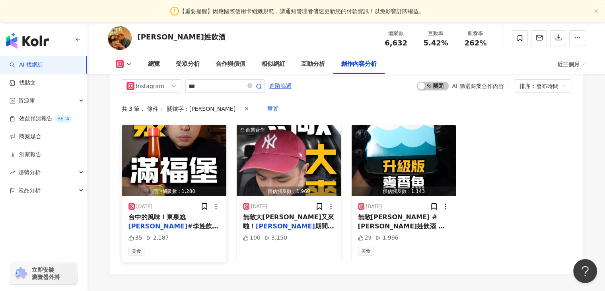
click at [186, 167] on img "button" at bounding box center [174, 160] width 105 height 71
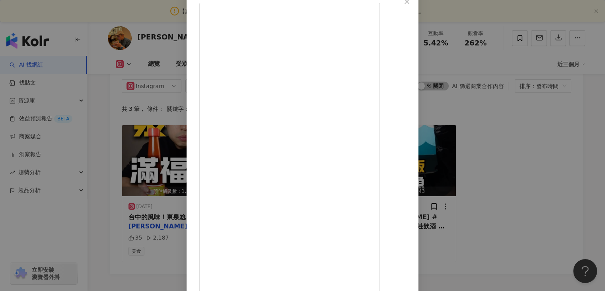
scroll to position [50, 0]
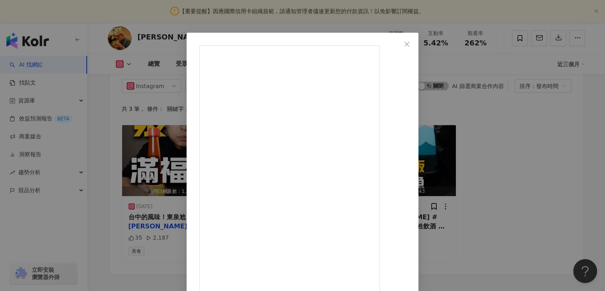
scroll to position [7, 0]
click at [415, 39] on button "Close" at bounding box center [407, 45] width 16 height 16
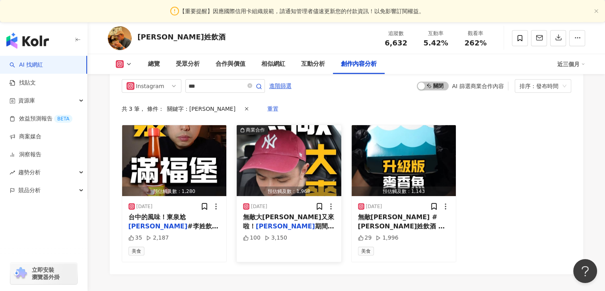
click at [270, 164] on img "button" at bounding box center [289, 160] width 105 height 71
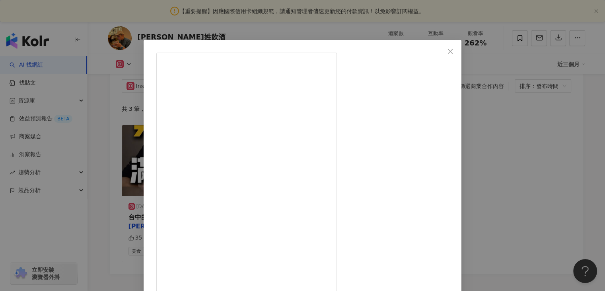
scroll to position [63, 0]
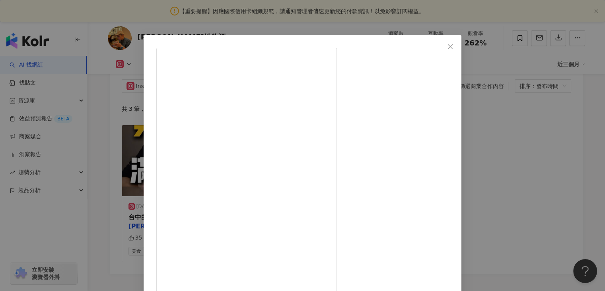
scroll to position [3, 0]
click at [454, 46] on icon "close" at bounding box center [450, 48] width 6 height 6
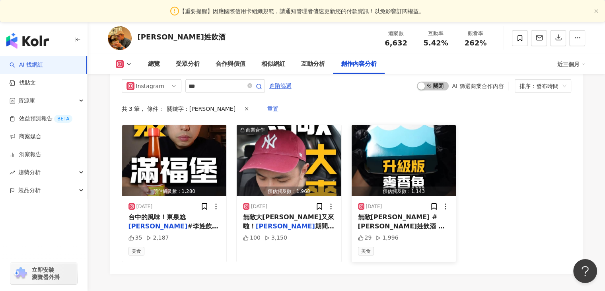
click at [404, 156] on img "button" at bounding box center [404, 160] width 105 height 71
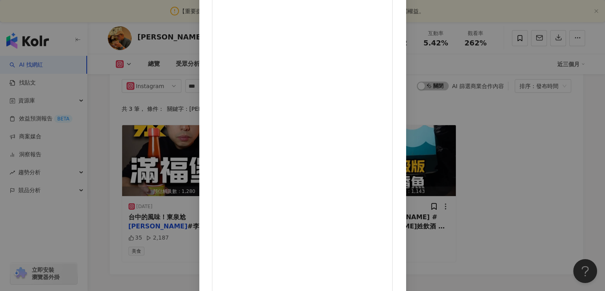
scroll to position [67, 0]
